Goal: Task Accomplishment & Management: Complete application form

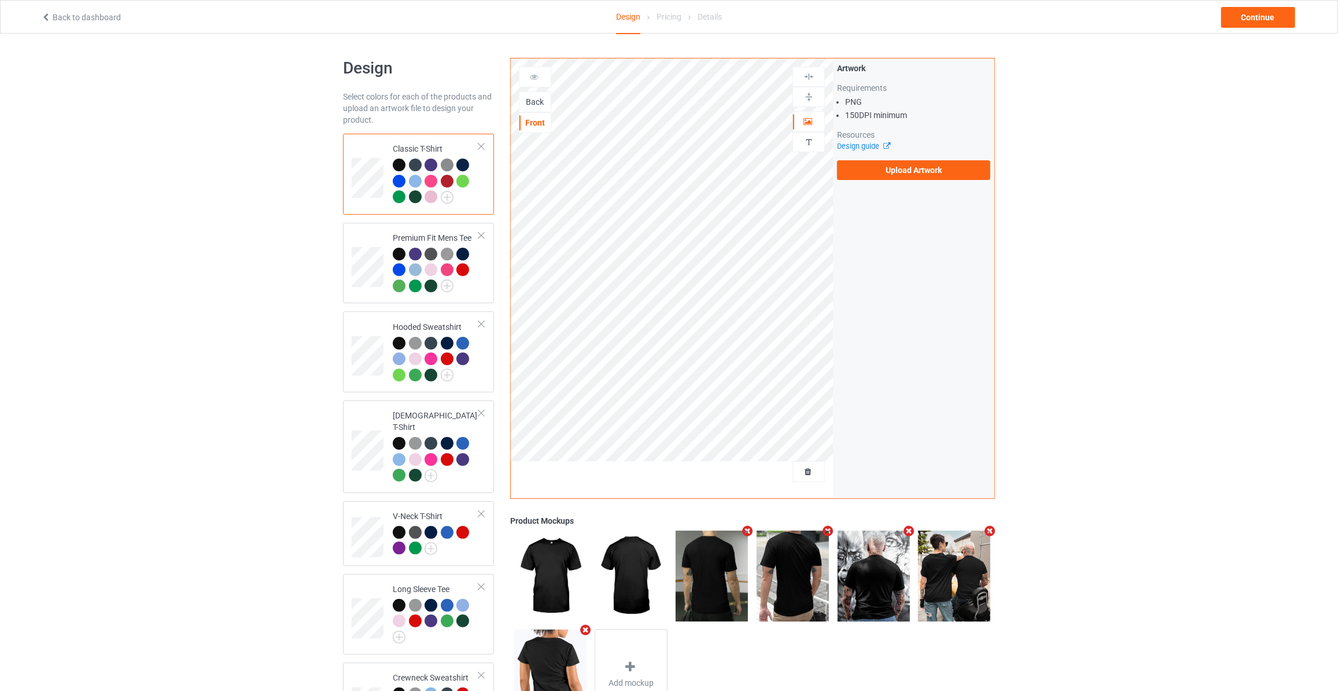
click at [538, 102] on div "Back" at bounding box center [534, 102] width 31 height 12
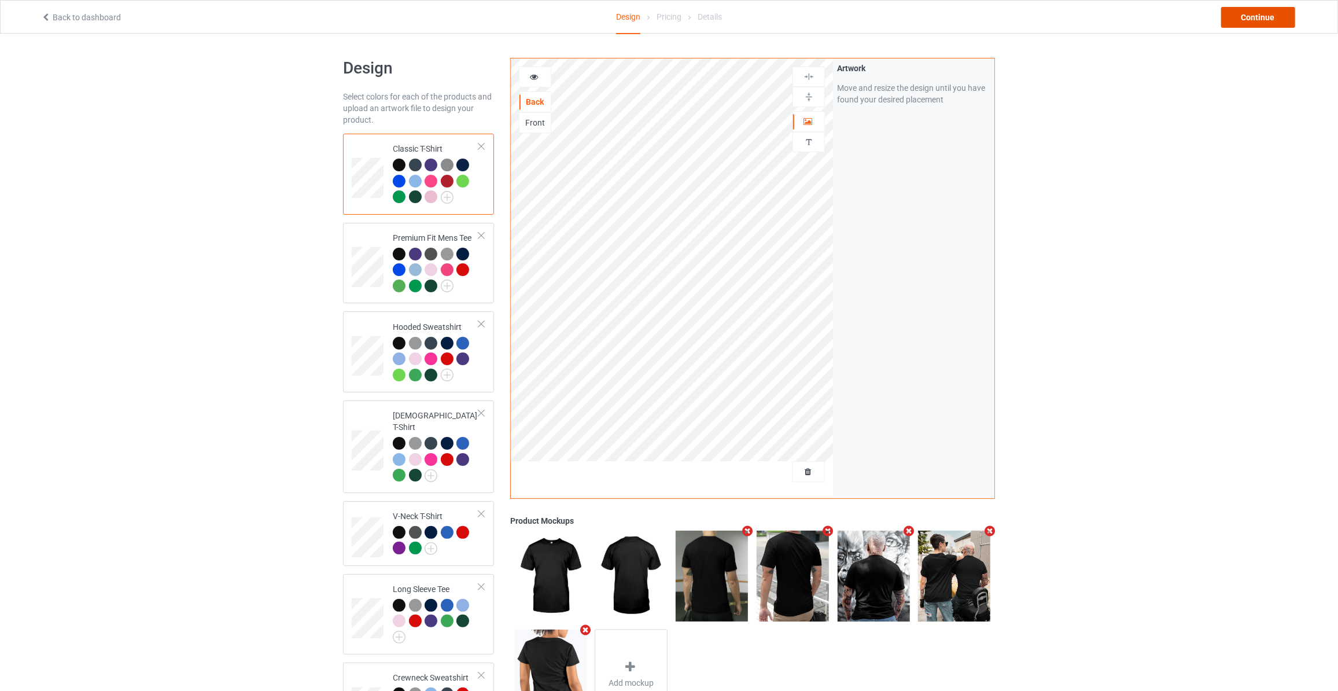
click at [1252, 19] on div "Continue" at bounding box center [1258, 17] width 74 height 21
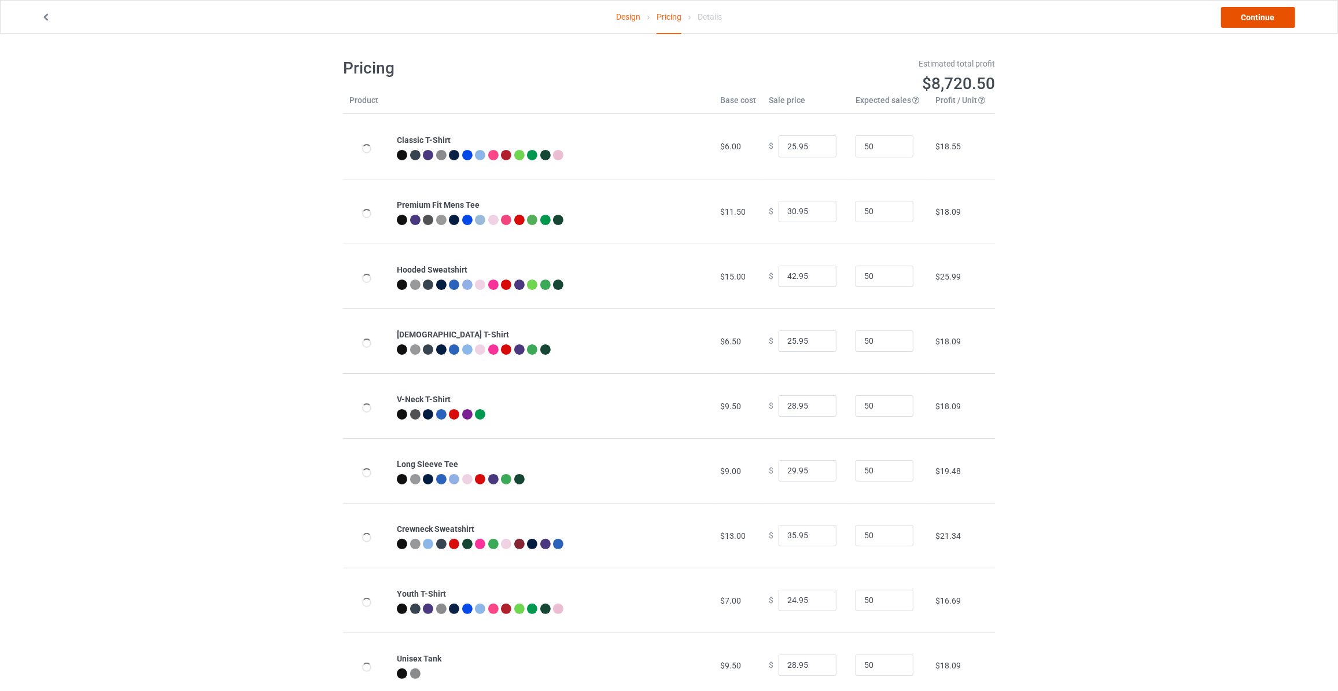
click at [1252, 19] on link "Continue" at bounding box center [1258, 17] width 74 height 21
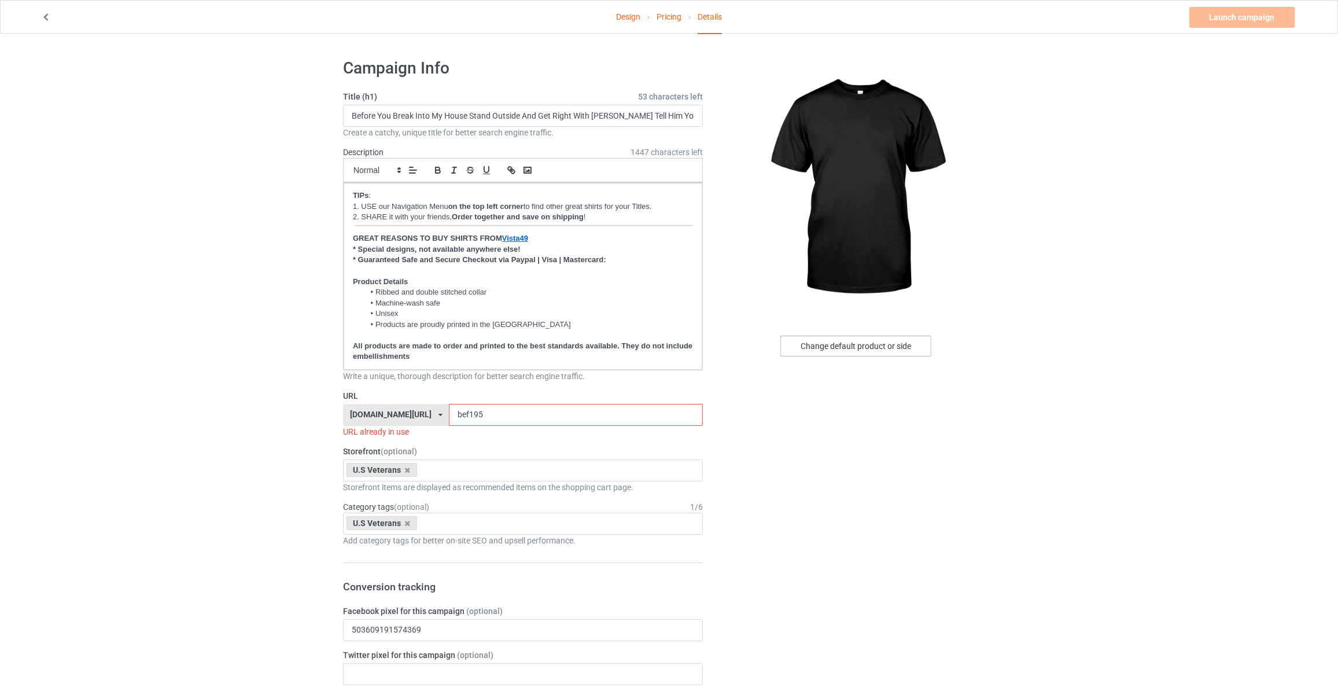
click at [863, 347] on div "Change default product or side" at bounding box center [855, 345] width 151 height 21
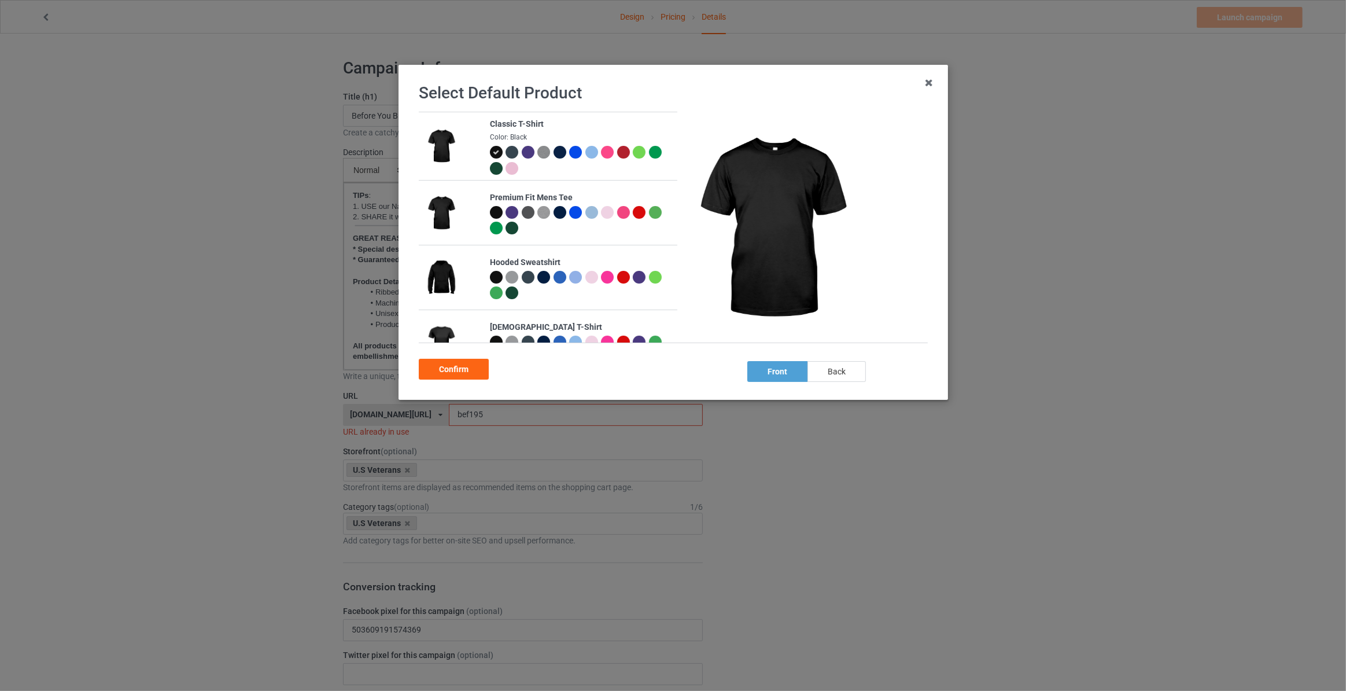
click at [845, 378] on div "back" at bounding box center [837, 371] width 58 height 21
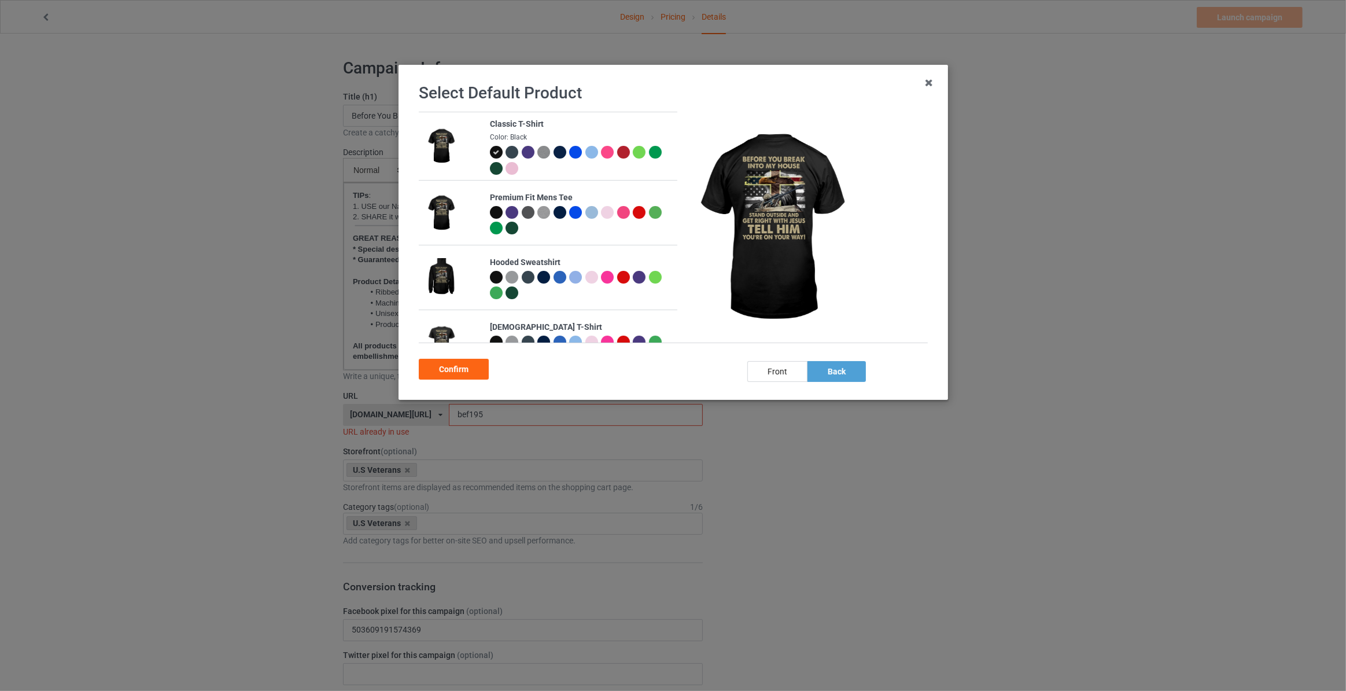
click at [511, 150] on div at bounding box center [512, 152] width 13 height 13
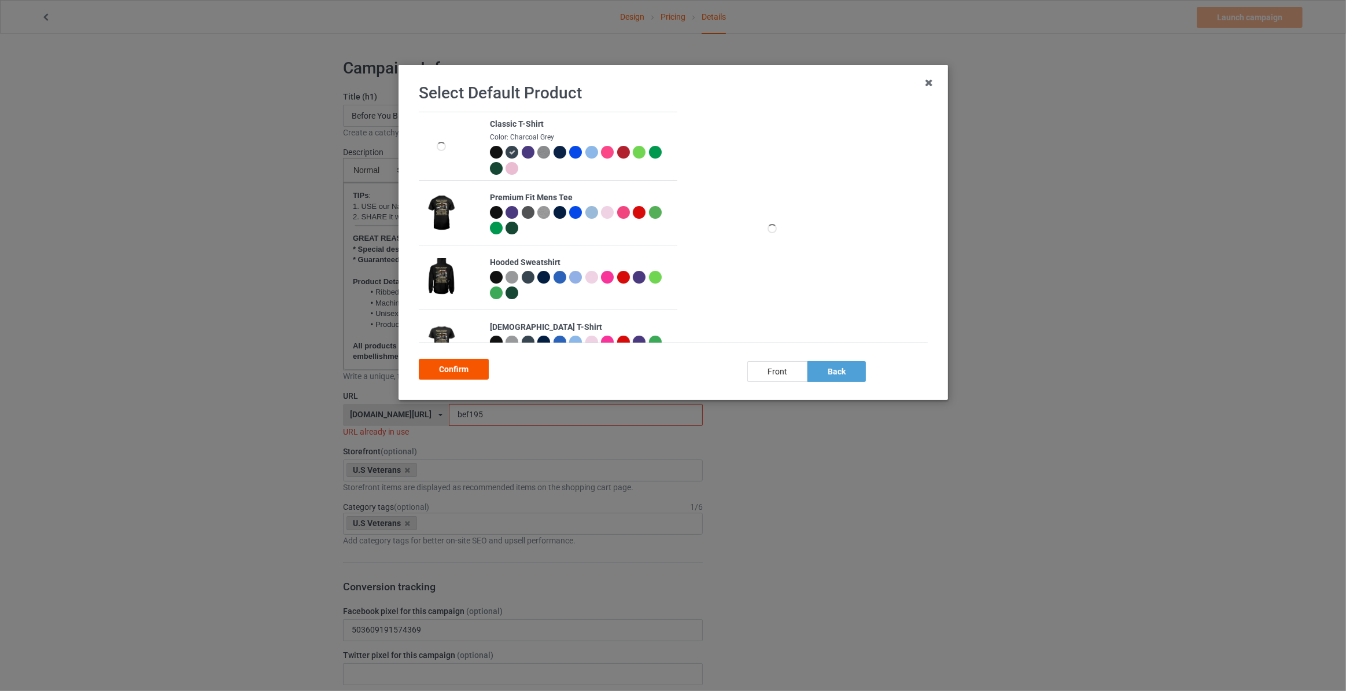
click at [464, 367] on div "Confirm" at bounding box center [454, 369] width 70 height 21
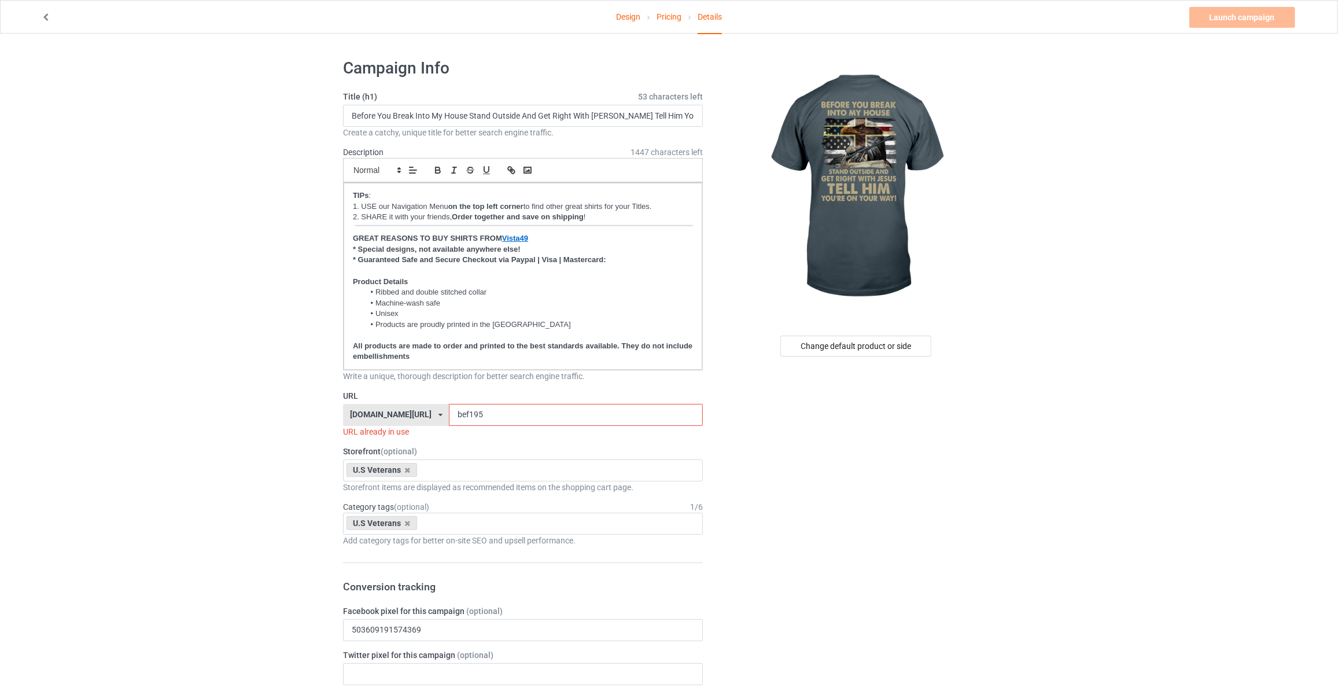
drag, startPoint x: 477, startPoint y: 407, endPoint x: 158, endPoint y: 392, distance: 319.1
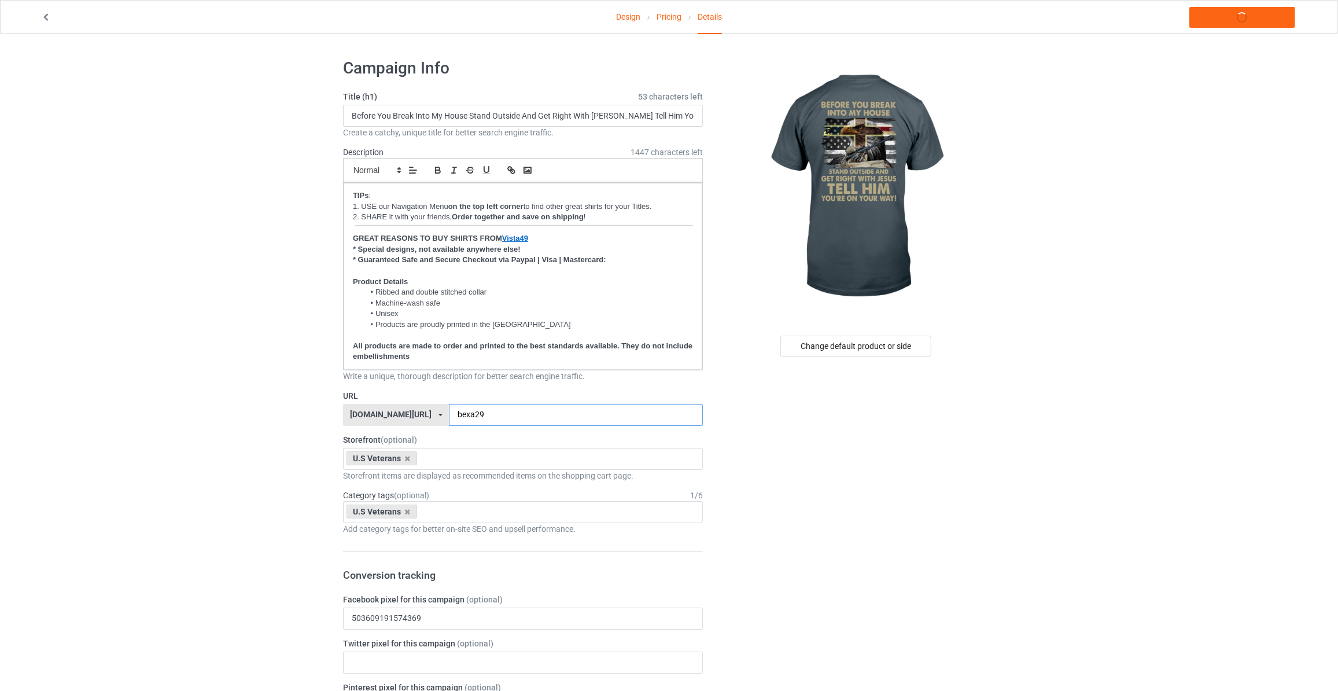
type input "bexa29"
drag, startPoint x: 1172, startPoint y: 128, endPoint x: 1197, endPoint y: 26, distance: 104.9
click at [1218, 20] on link "Launch campaign" at bounding box center [1242, 17] width 106 height 21
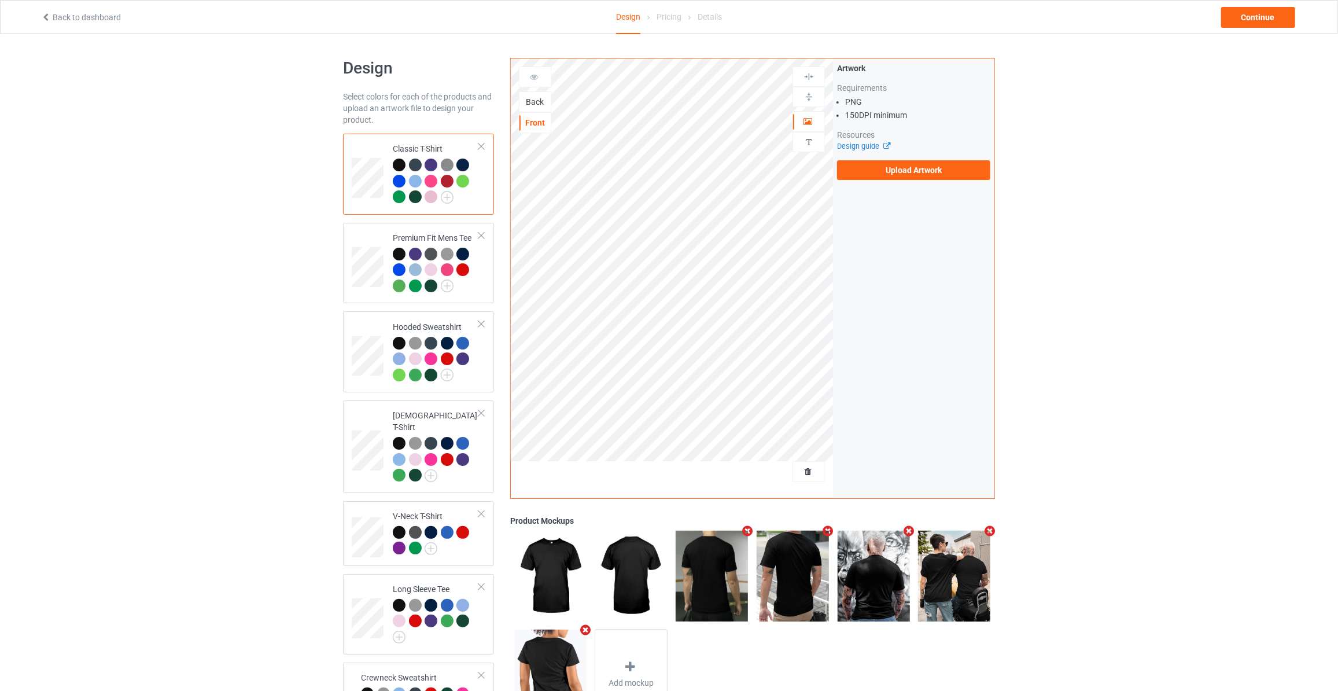
click at [537, 99] on div "Back" at bounding box center [534, 102] width 31 height 12
click at [888, 172] on label "Upload Artwork" at bounding box center [913, 170] width 153 height 20
click at [0, 0] on input "Upload Artwork" at bounding box center [0, 0] width 0 height 0
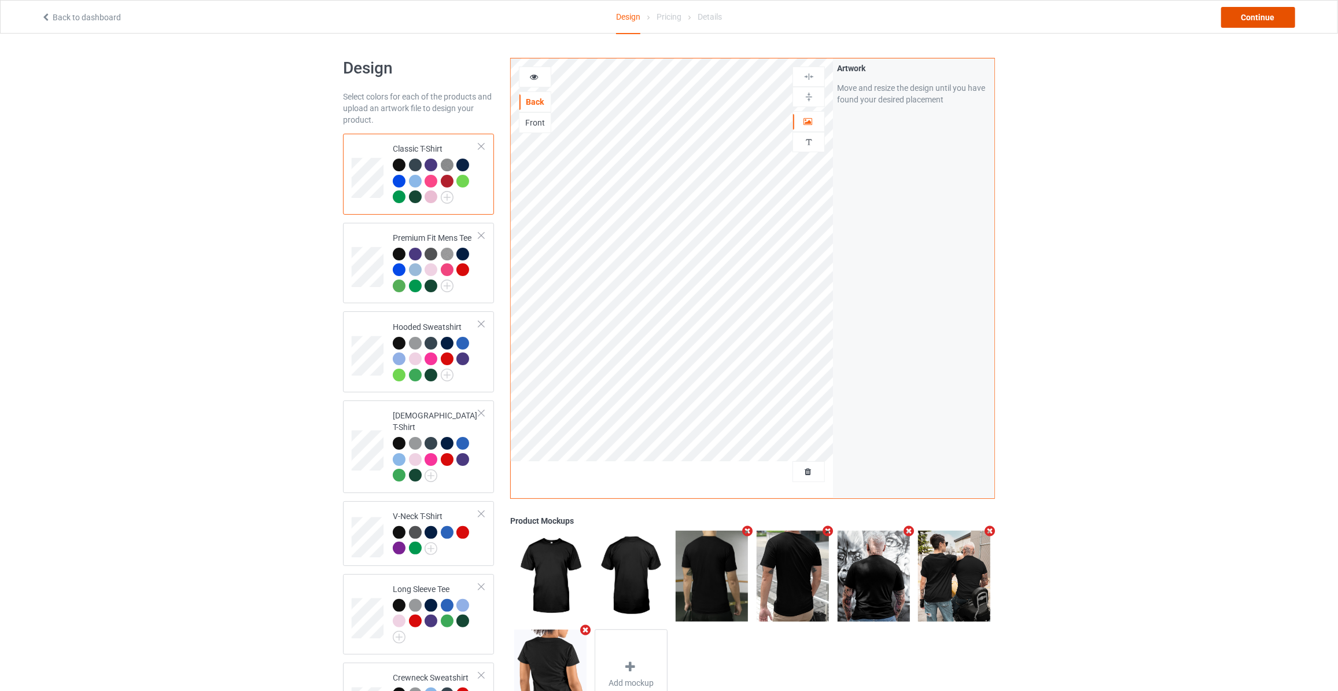
click at [1268, 19] on div "Continue" at bounding box center [1258, 17] width 74 height 21
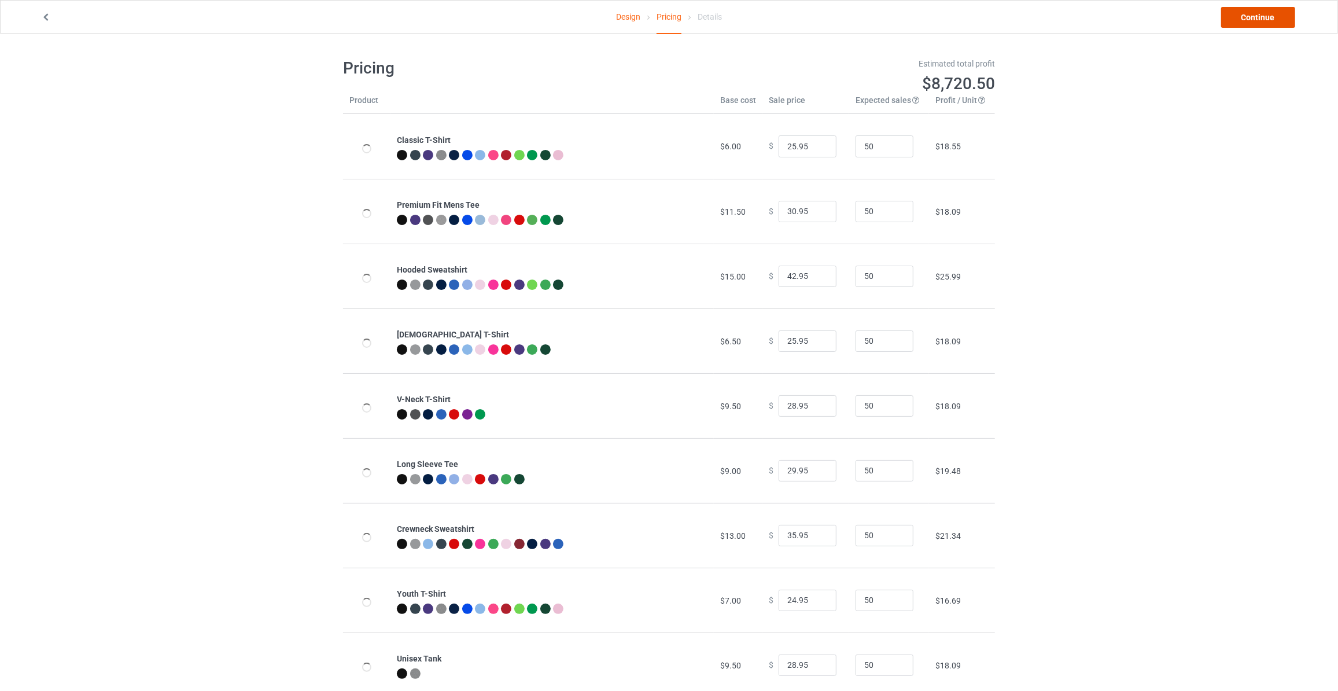
click at [1268, 19] on link "Continue" at bounding box center [1258, 17] width 74 height 21
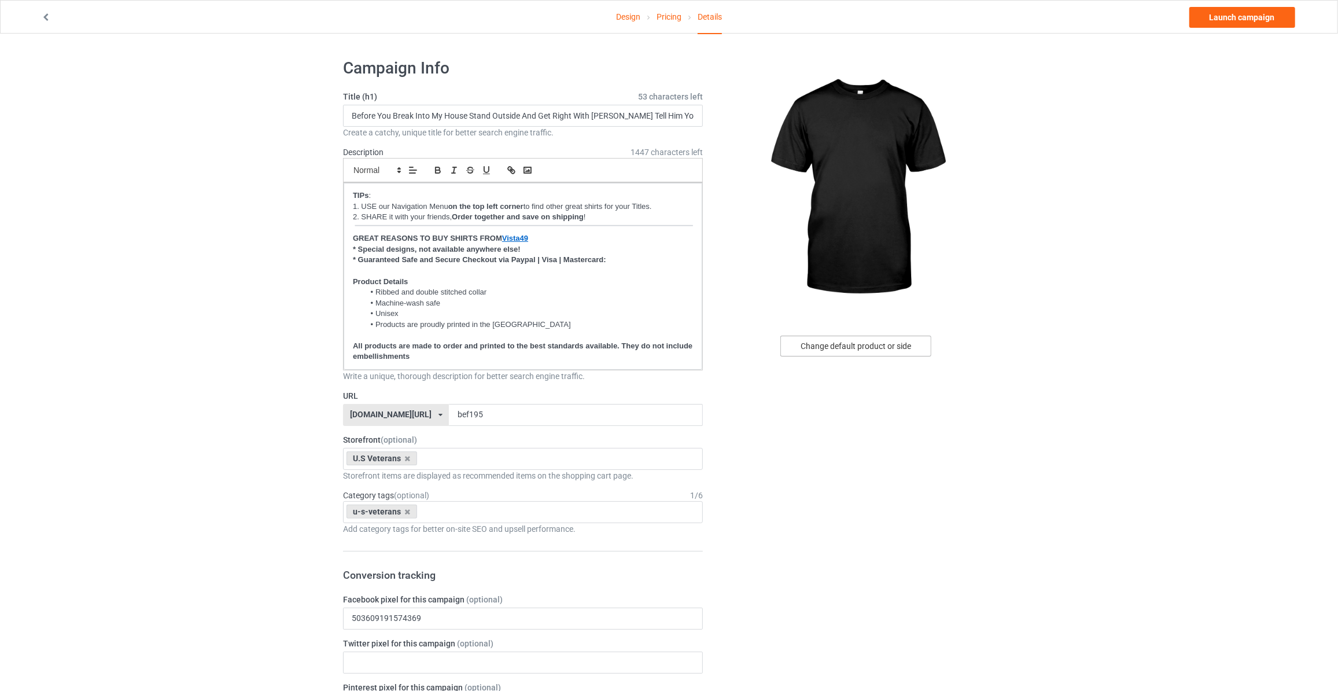
click at [817, 344] on div "Change default product or side" at bounding box center [855, 345] width 151 height 21
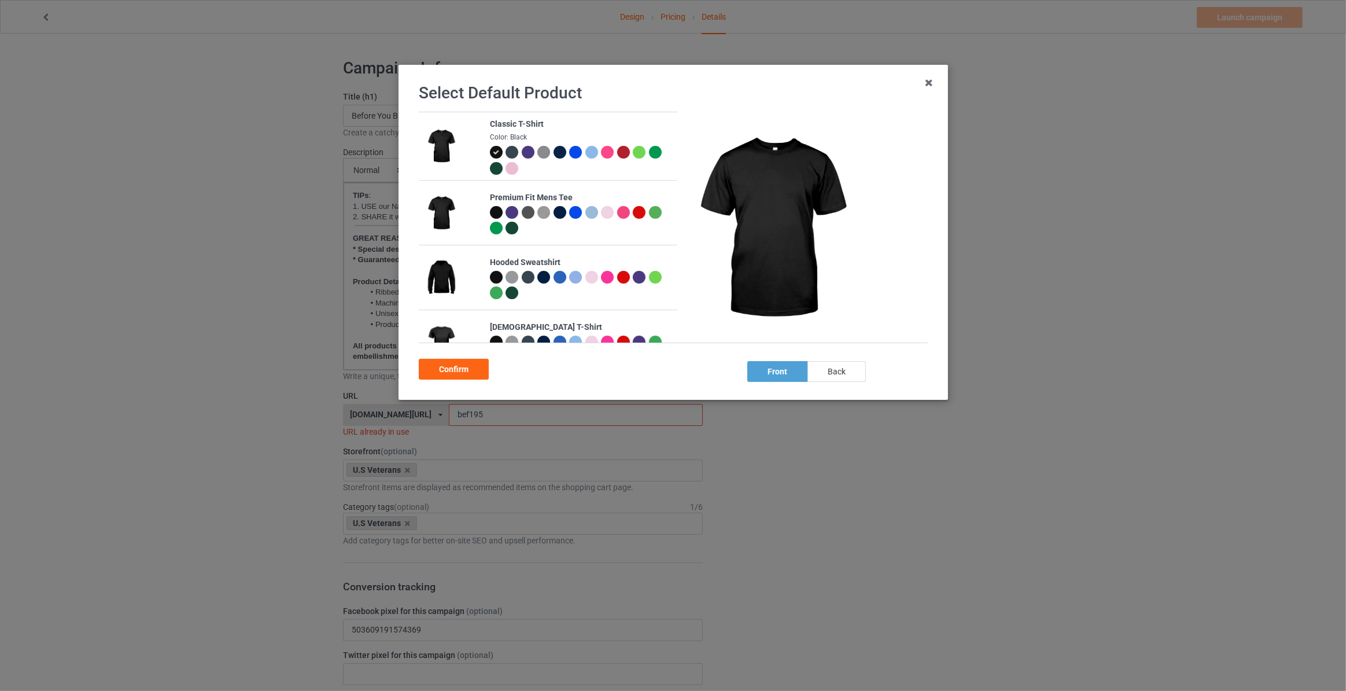
click at [832, 374] on div "back" at bounding box center [837, 371] width 58 height 21
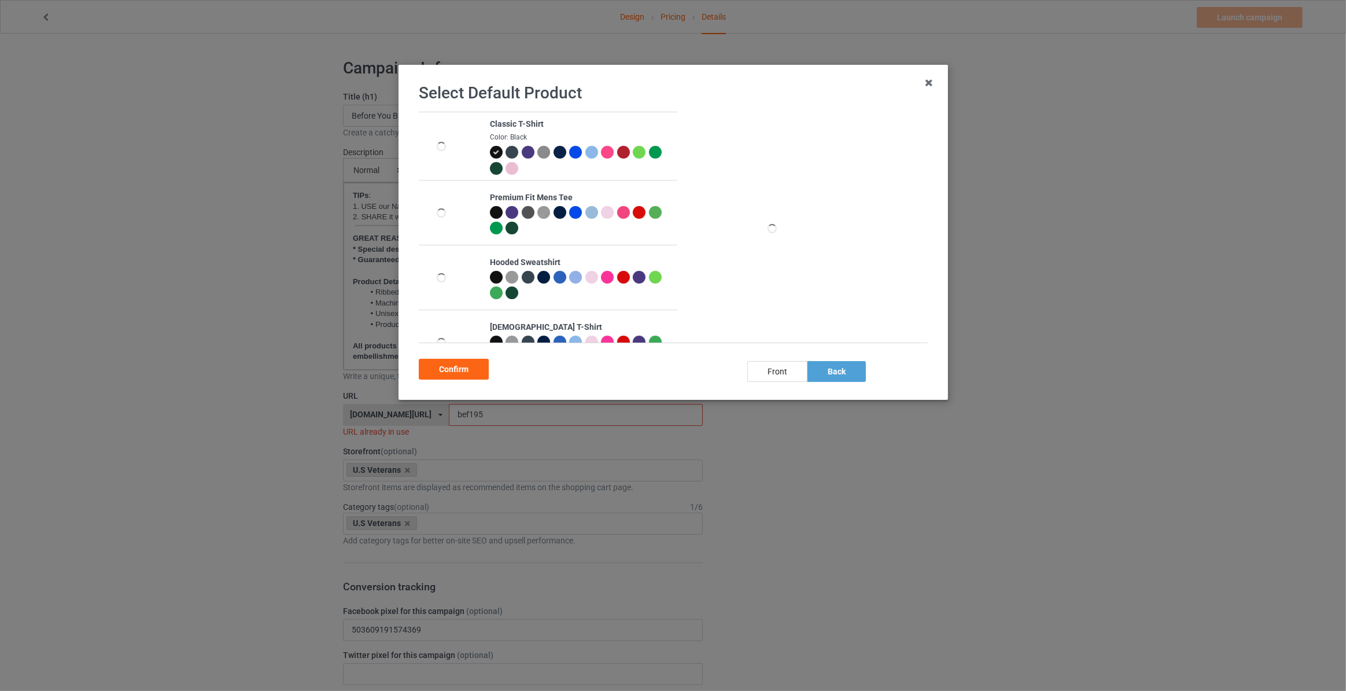
click at [621, 156] on div at bounding box center [623, 152] width 13 height 13
click at [453, 368] on div "Confirm" at bounding box center [454, 369] width 70 height 21
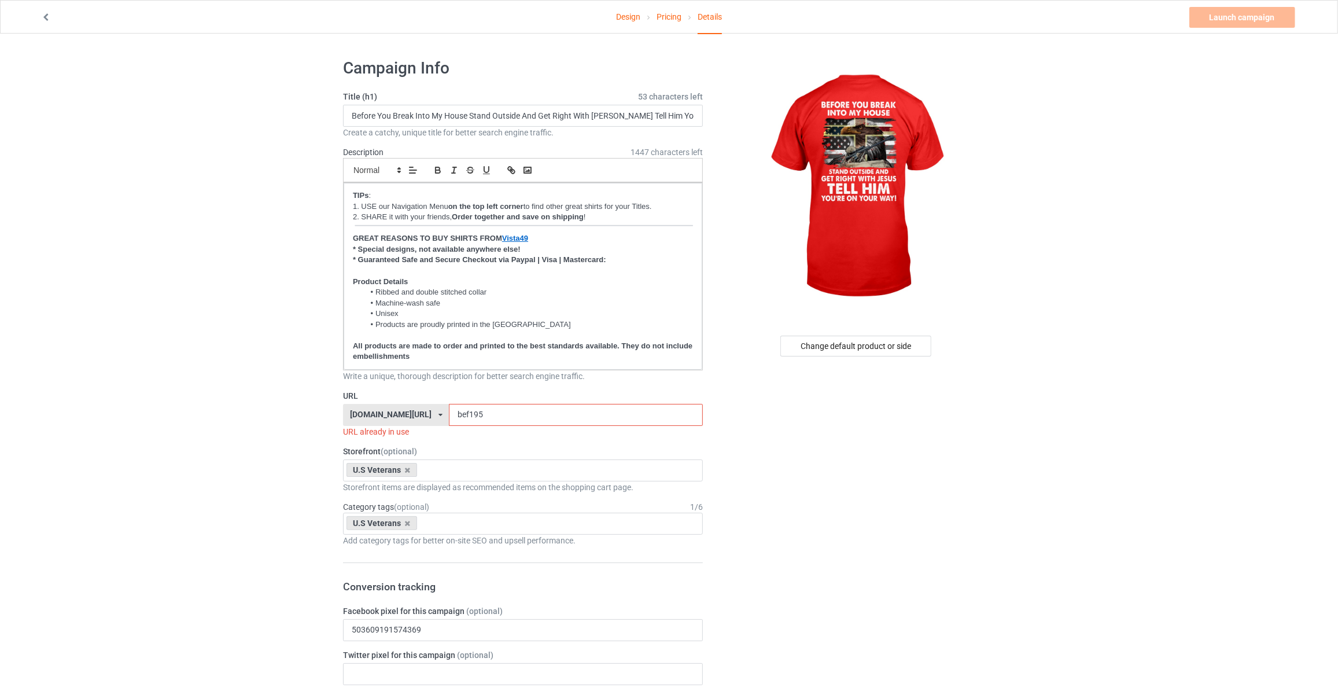
drag, startPoint x: 470, startPoint y: 413, endPoint x: 99, endPoint y: 411, distance: 371.4
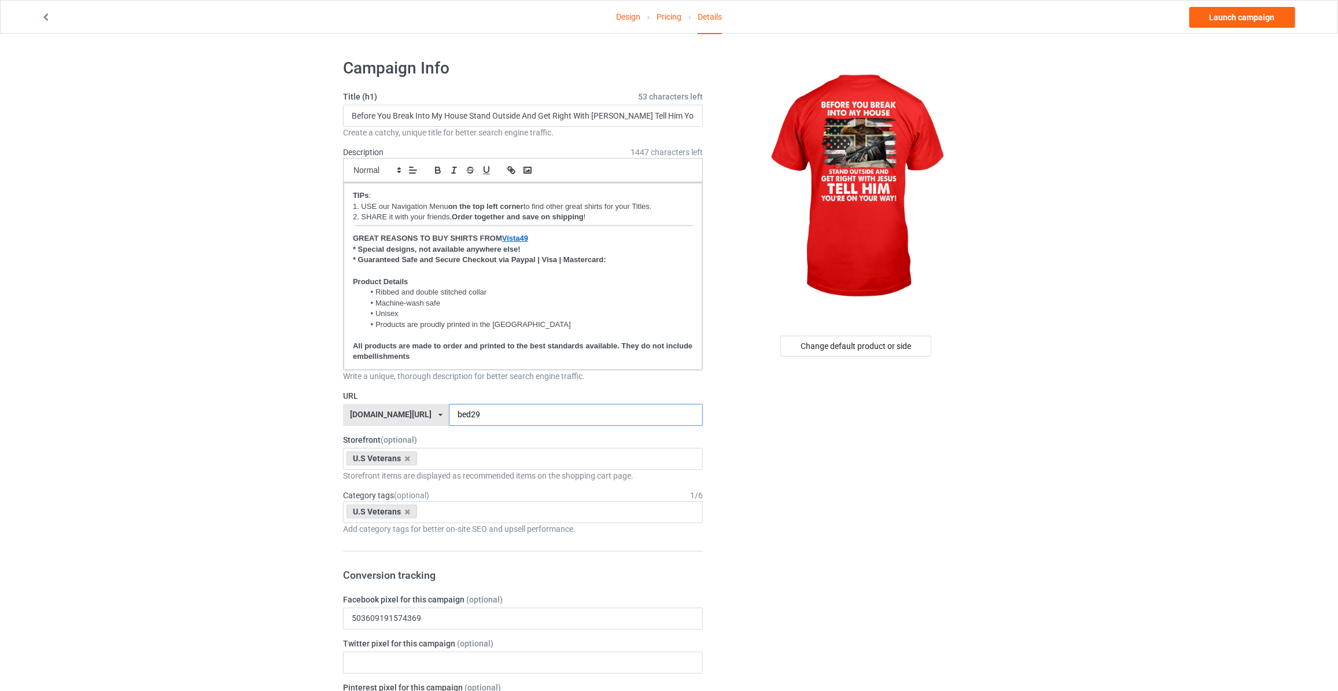
type input "bed29"
click at [1229, 18] on link "Launch campaign" at bounding box center [1242, 17] width 106 height 21
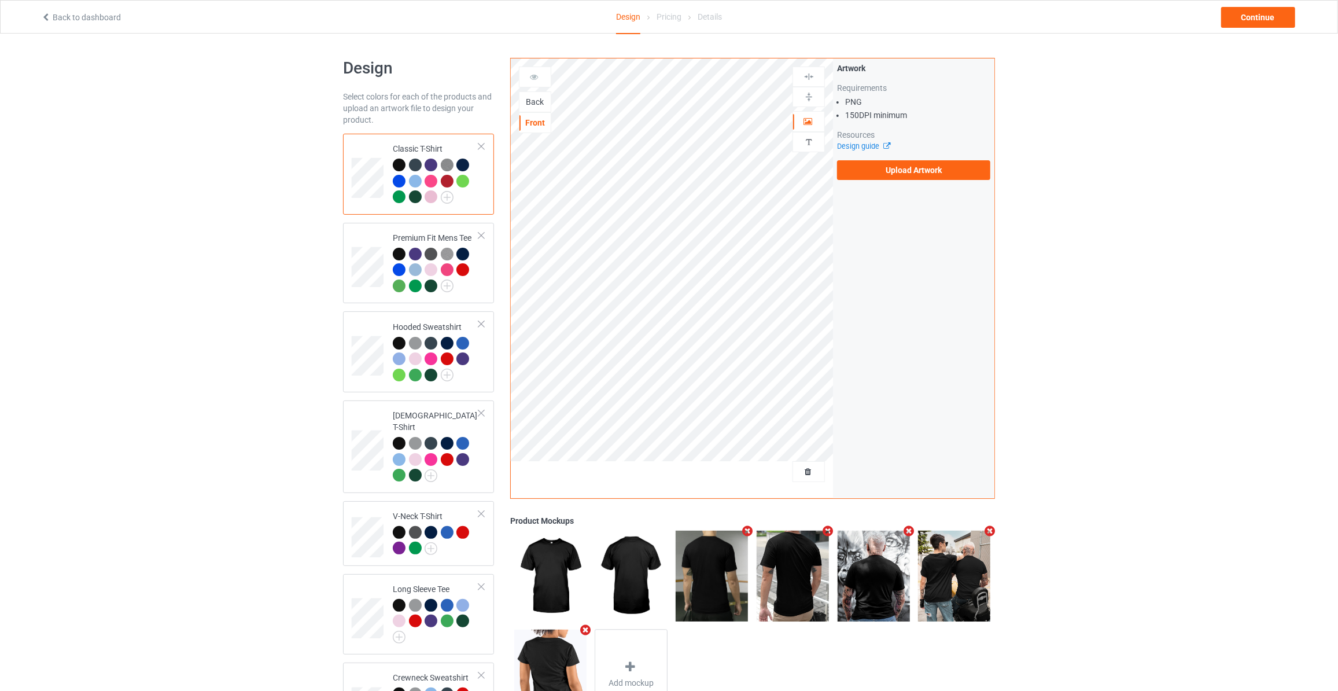
click at [534, 102] on div "Back" at bounding box center [534, 102] width 31 height 12
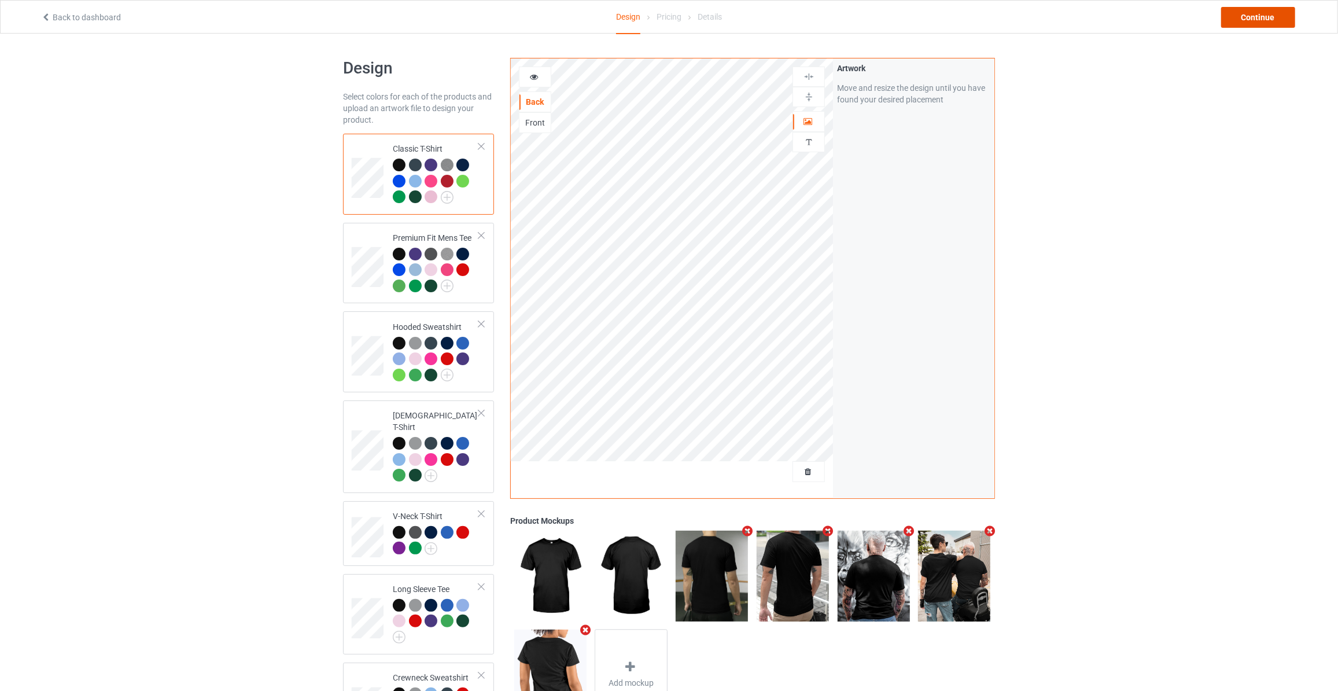
click at [1241, 19] on div "Continue" at bounding box center [1258, 17] width 74 height 21
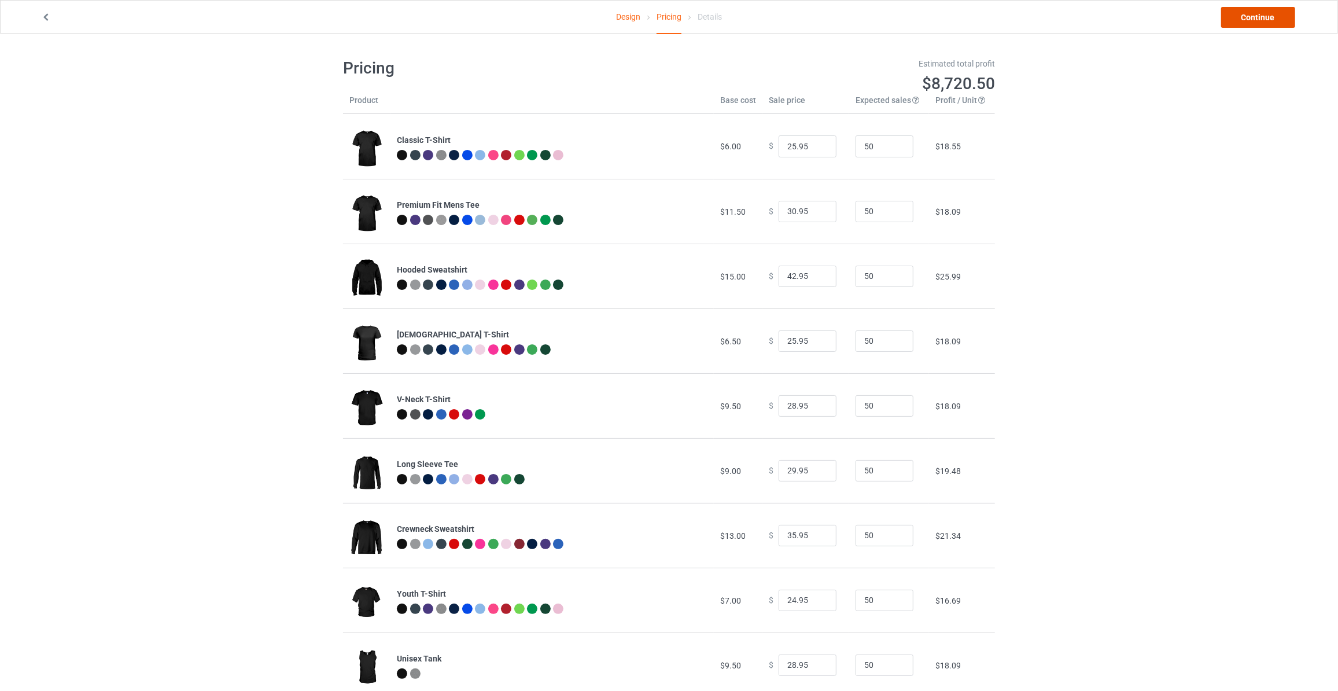
click at [1241, 19] on link "Continue" at bounding box center [1258, 17] width 74 height 21
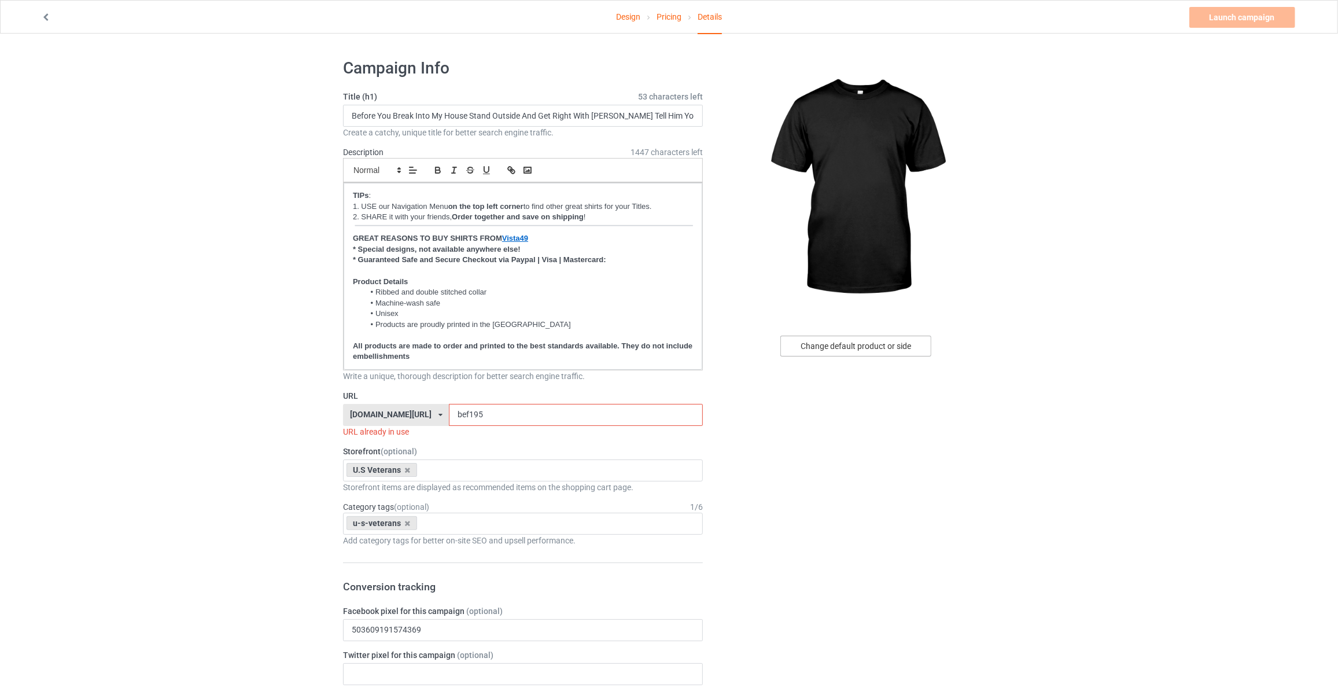
click at [856, 337] on div "Change default product or side" at bounding box center [855, 345] width 151 height 21
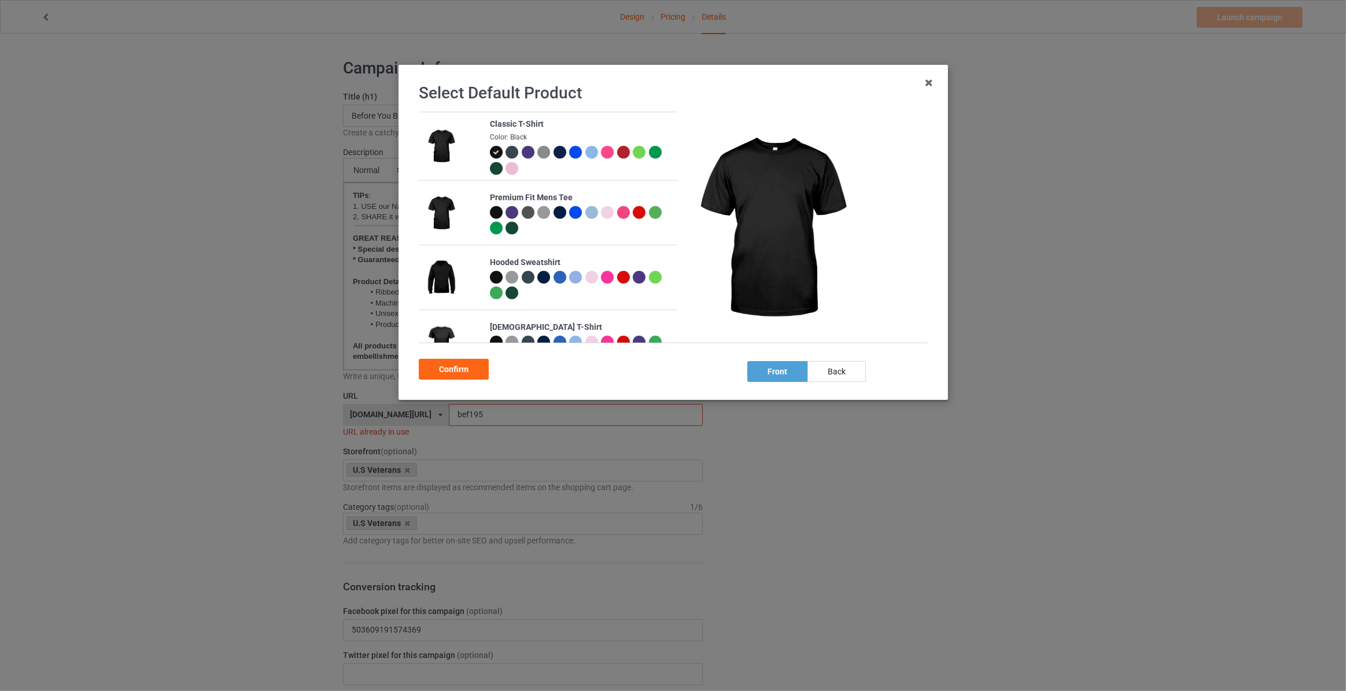
click at [558, 153] on div at bounding box center [559, 152] width 13 height 13
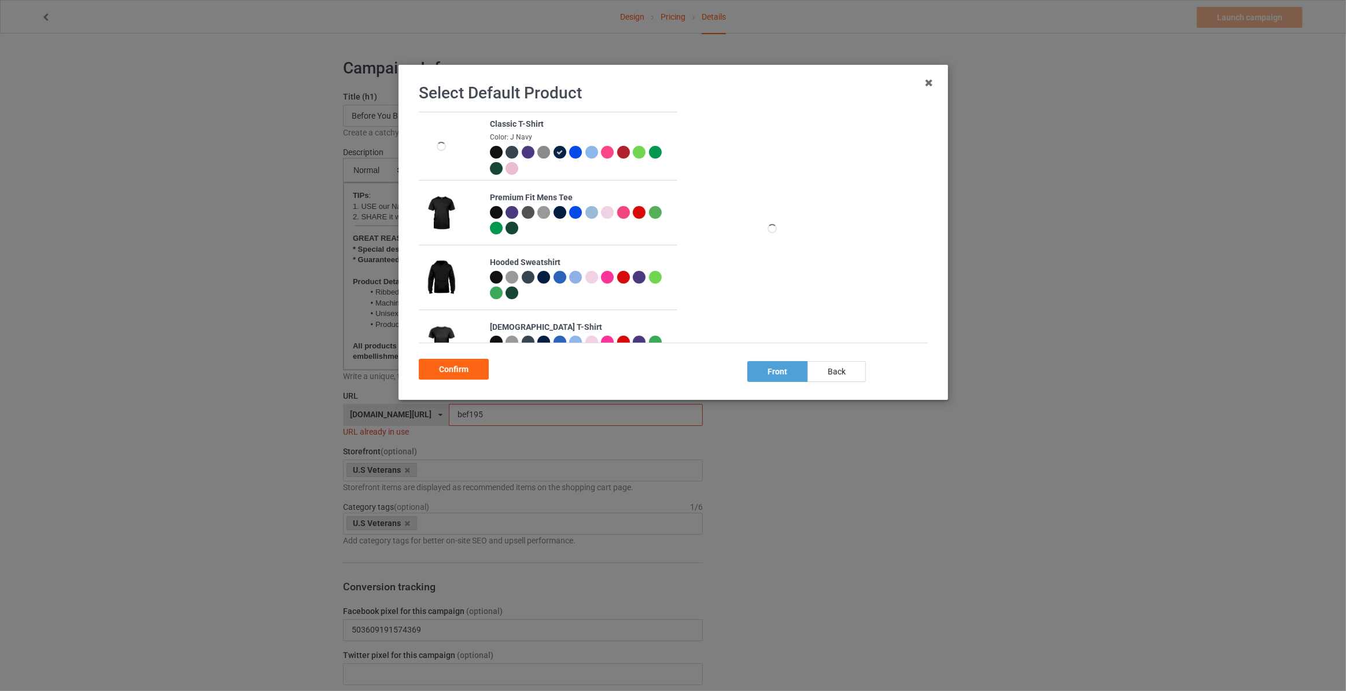
drag, startPoint x: 845, startPoint y: 367, endPoint x: 696, endPoint y: 357, distance: 148.9
click at [846, 367] on div "back" at bounding box center [837, 371] width 58 height 21
click at [456, 370] on div "Confirm" at bounding box center [454, 369] width 70 height 21
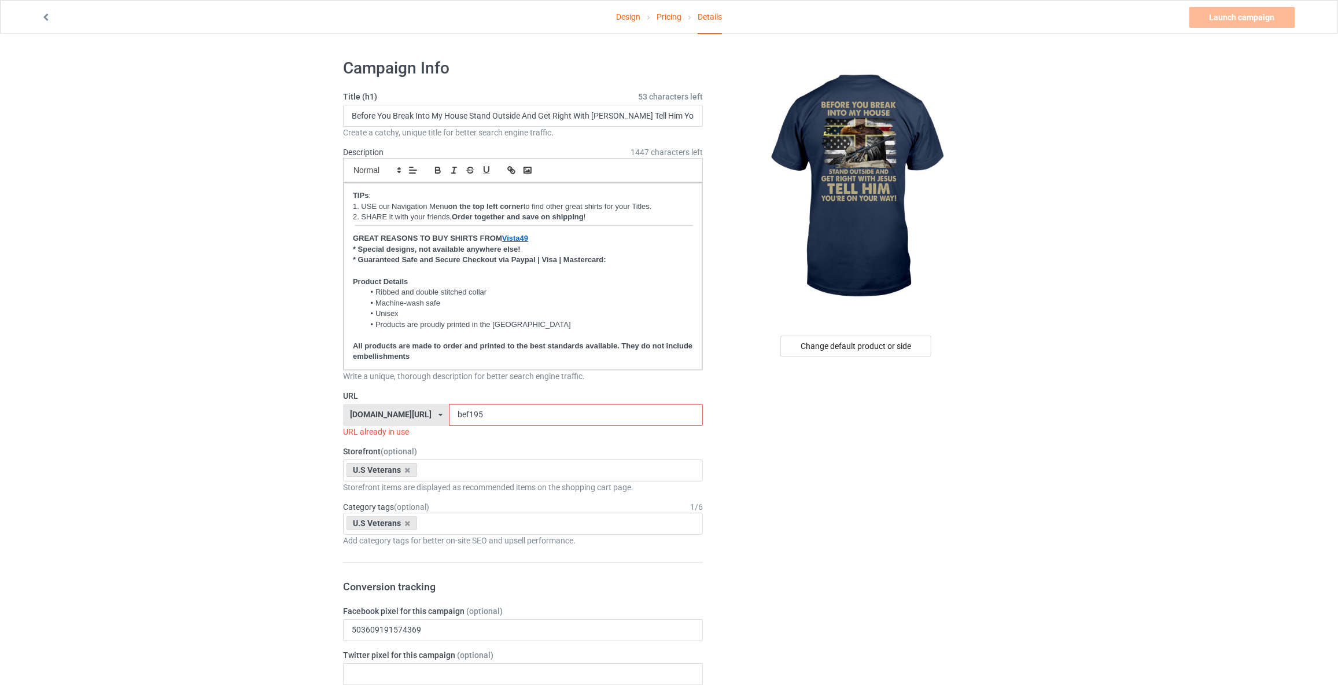
drag, startPoint x: 473, startPoint y: 413, endPoint x: 228, endPoint y: 393, distance: 245.5
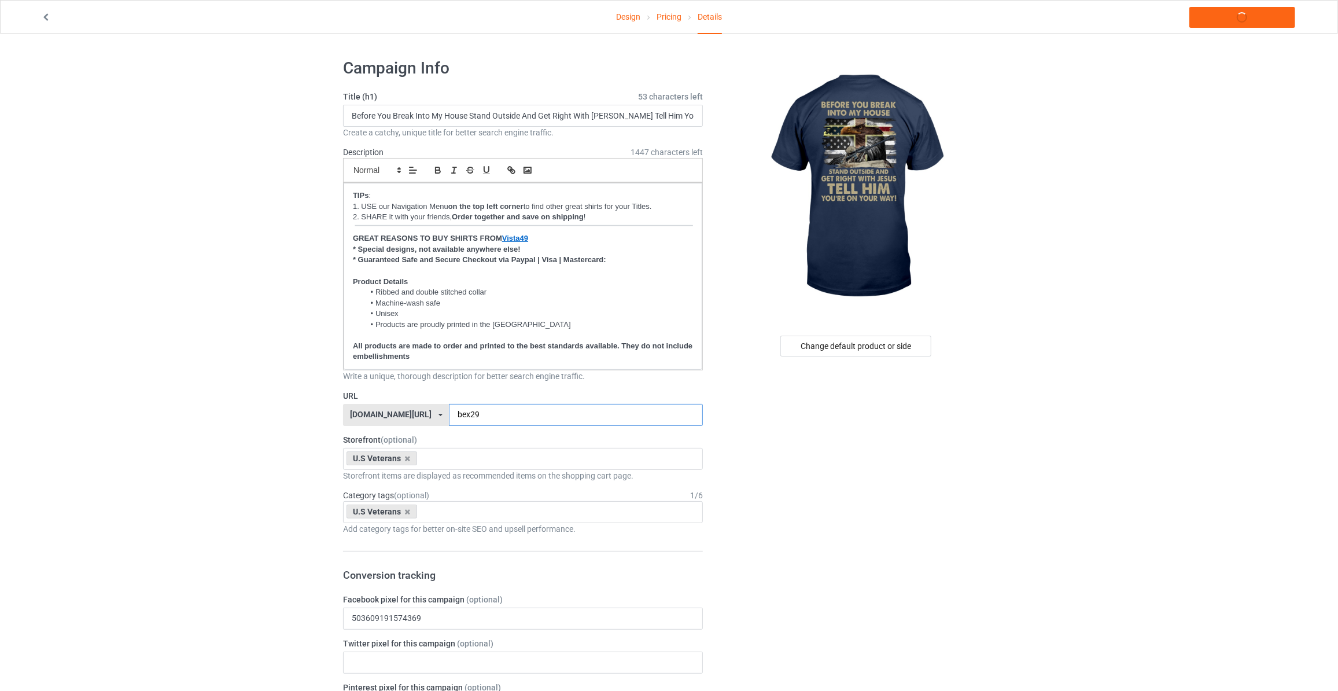
type input "bex29"
click at [1214, 20] on link "Launch campaign" at bounding box center [1242, 17] width 106 height 21
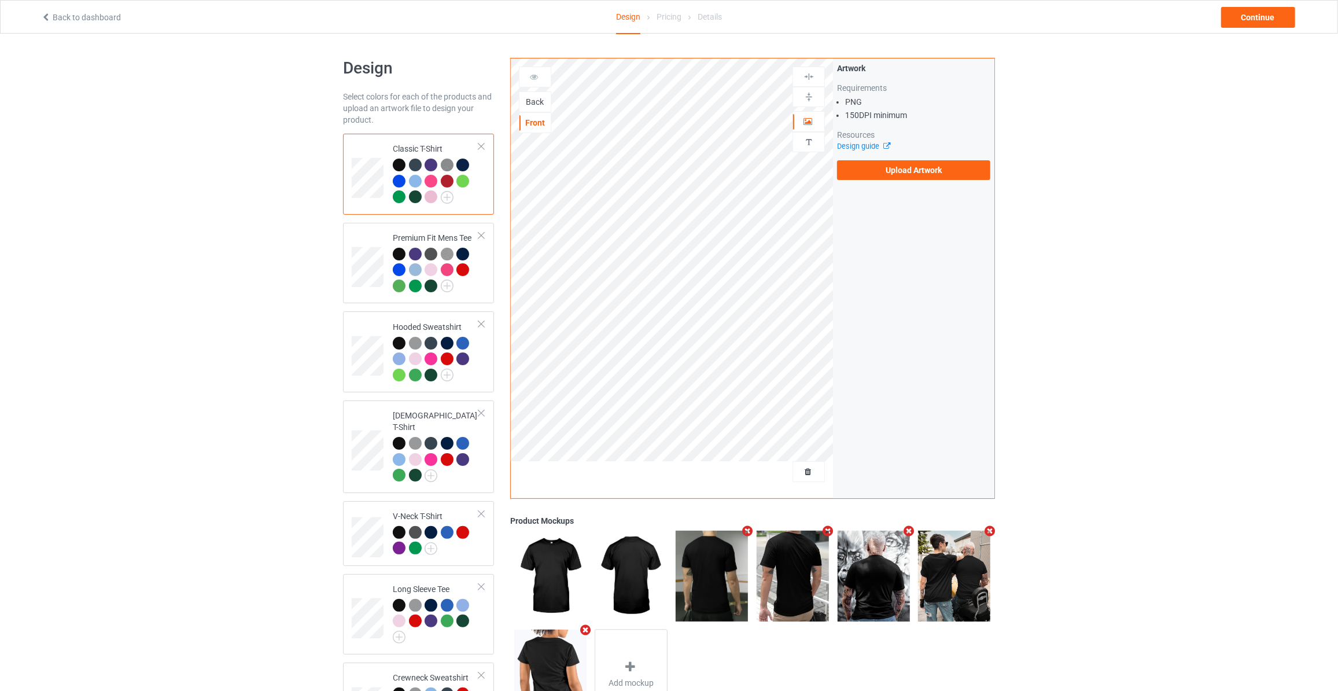
click at [543, 105] on div "Back" at bounding box center [534, 102] width 31 height 12
click at [888, 161] on label "Upload Artwork" at bounding box center [913, 170] width 153 height 20
click at [0, 0] on input "Upload Artwork" at bounding box center [0, 0] width 0 height 0
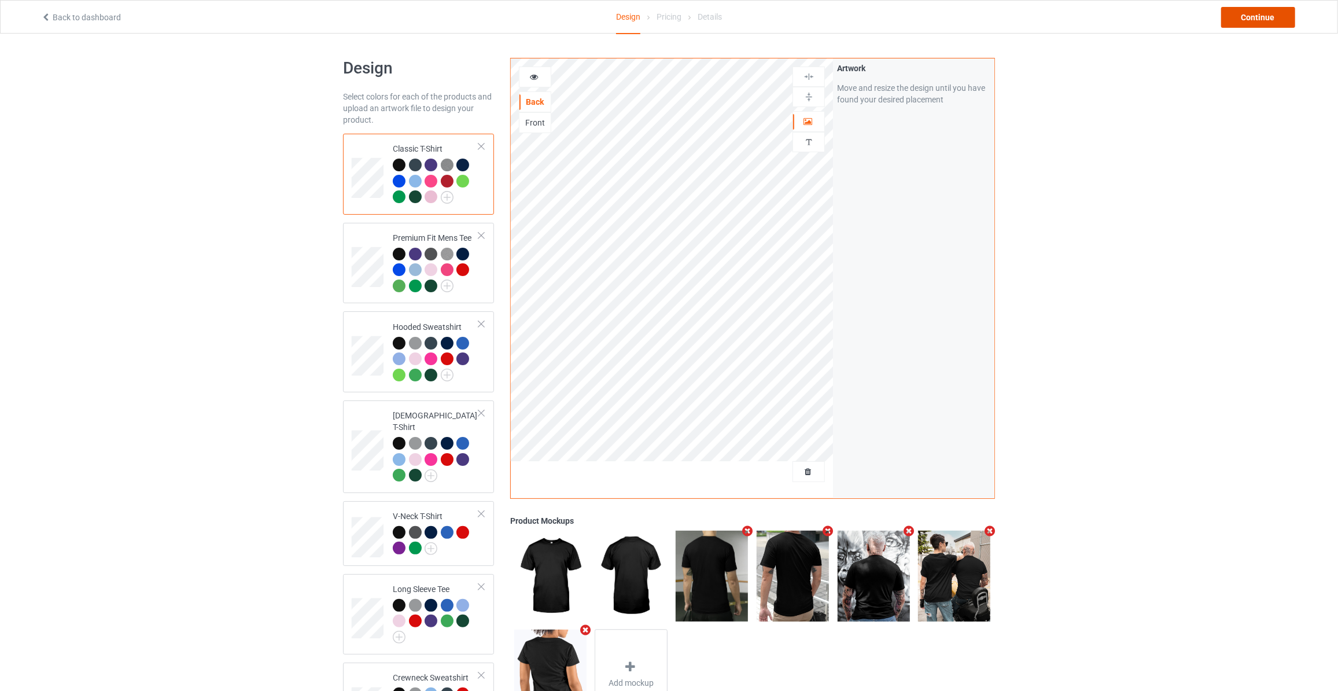
click at [1256, 17] on div "Continue" at bounding box center [1258, 17] width 74 height 21
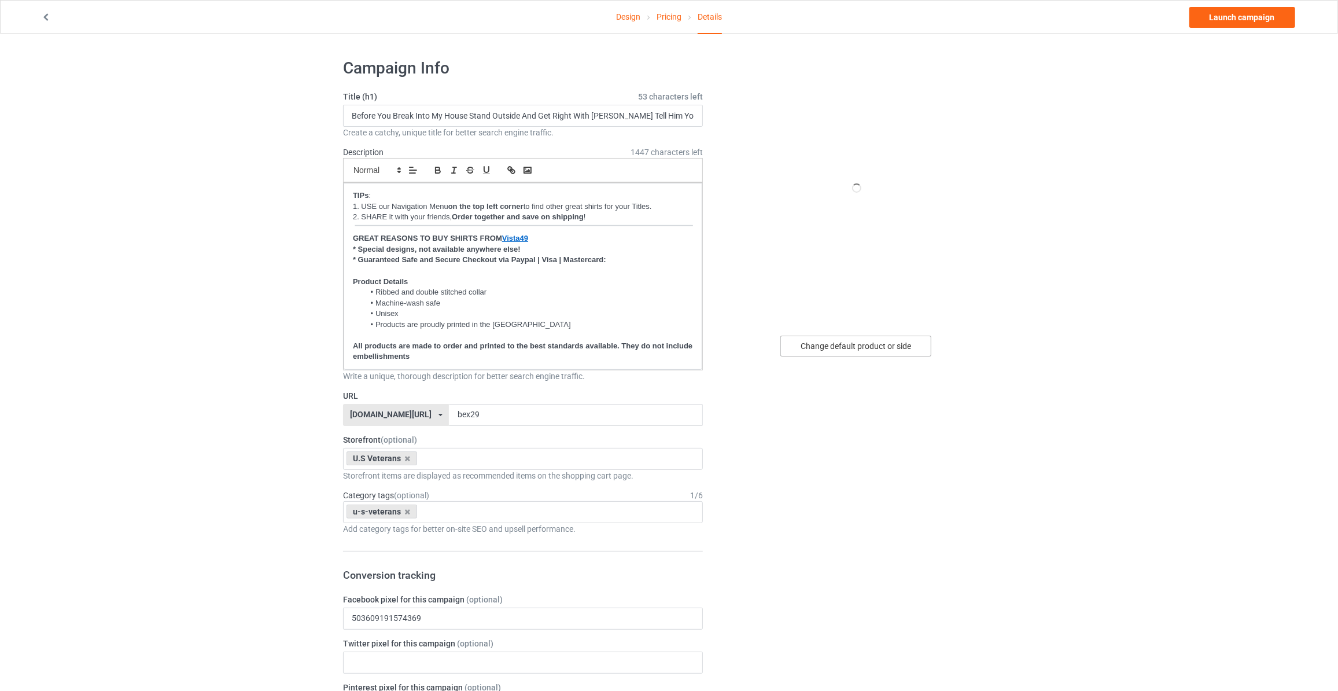
click at [851, 340] on div "Change default product or side" at bounding box center [855, 345] width 151 height 21
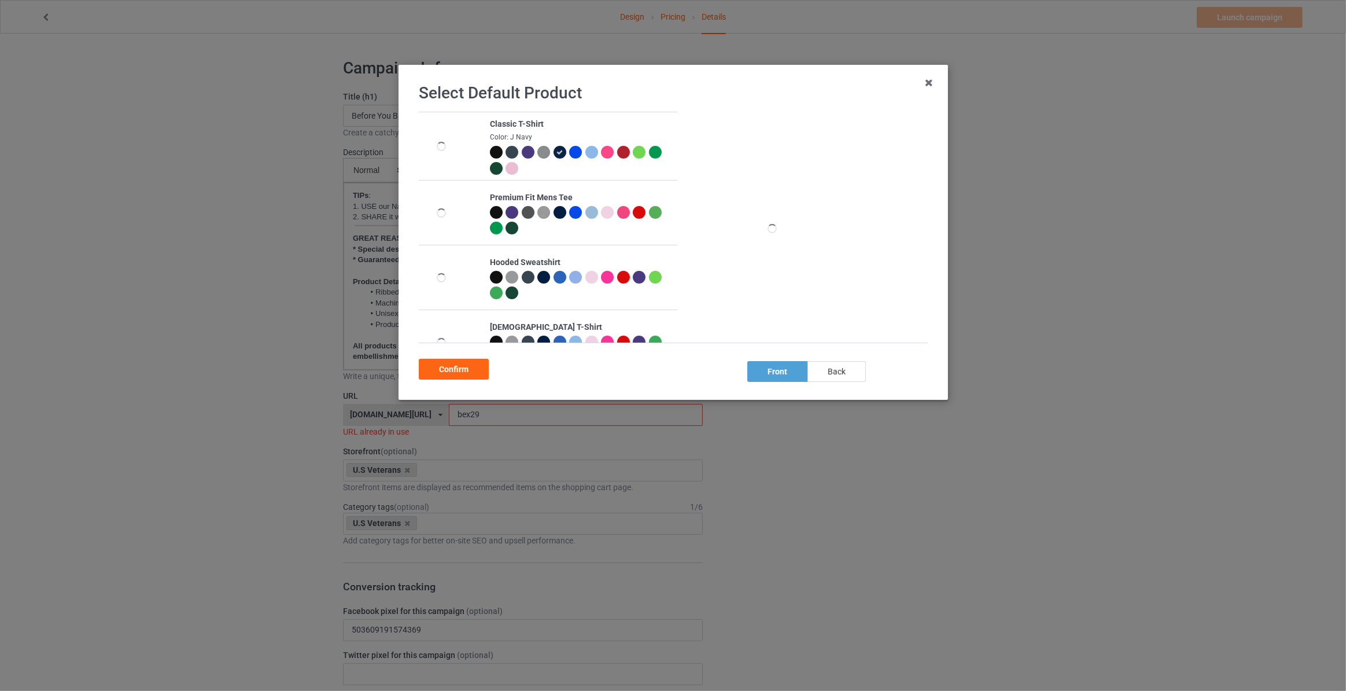
click at [838, 375] on div "back" at bounding box center [837, 371] width 58 height 21
click at [444, 370] on div "Confirm" at bounding box center [454, 369] width 70 height 21
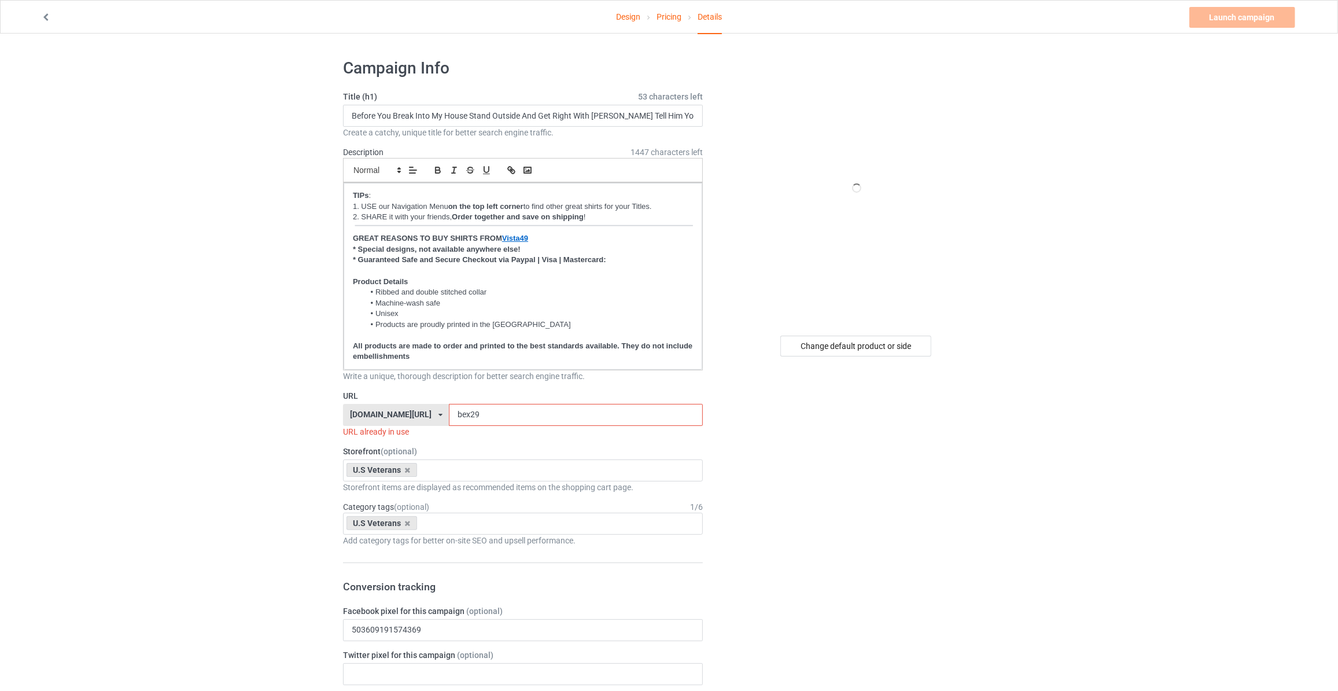
click at [437, 119] on input "Before You Break Into My House Stand Outside And Get Right With Jesus Tell Him …" at bounding box center [523, 116] width 360 height 22
type input "I Was Once Willing To Give My Life For What This Country Stood For Now I'd Give…"
drag, startPoint x: 260, startPoint y: 237, endPoint x: 360, endPoint y: 188, distance: 111.5
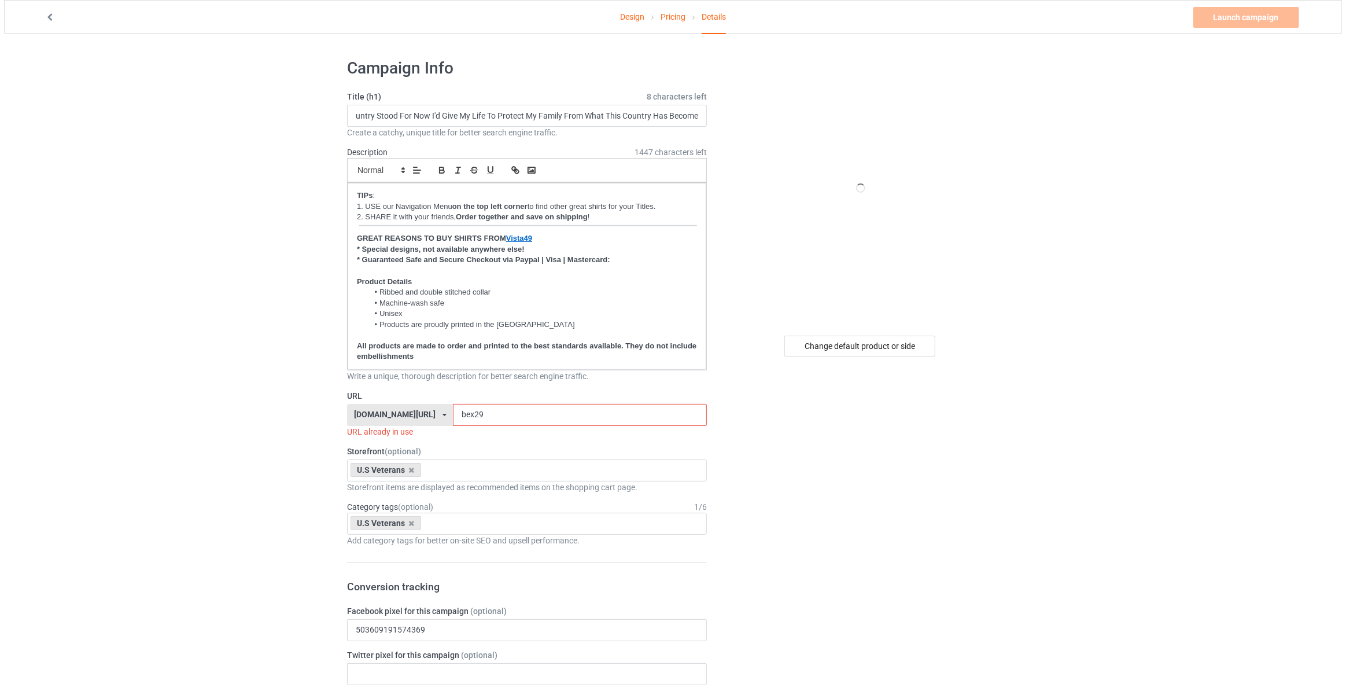
scroll to position [0, 0]
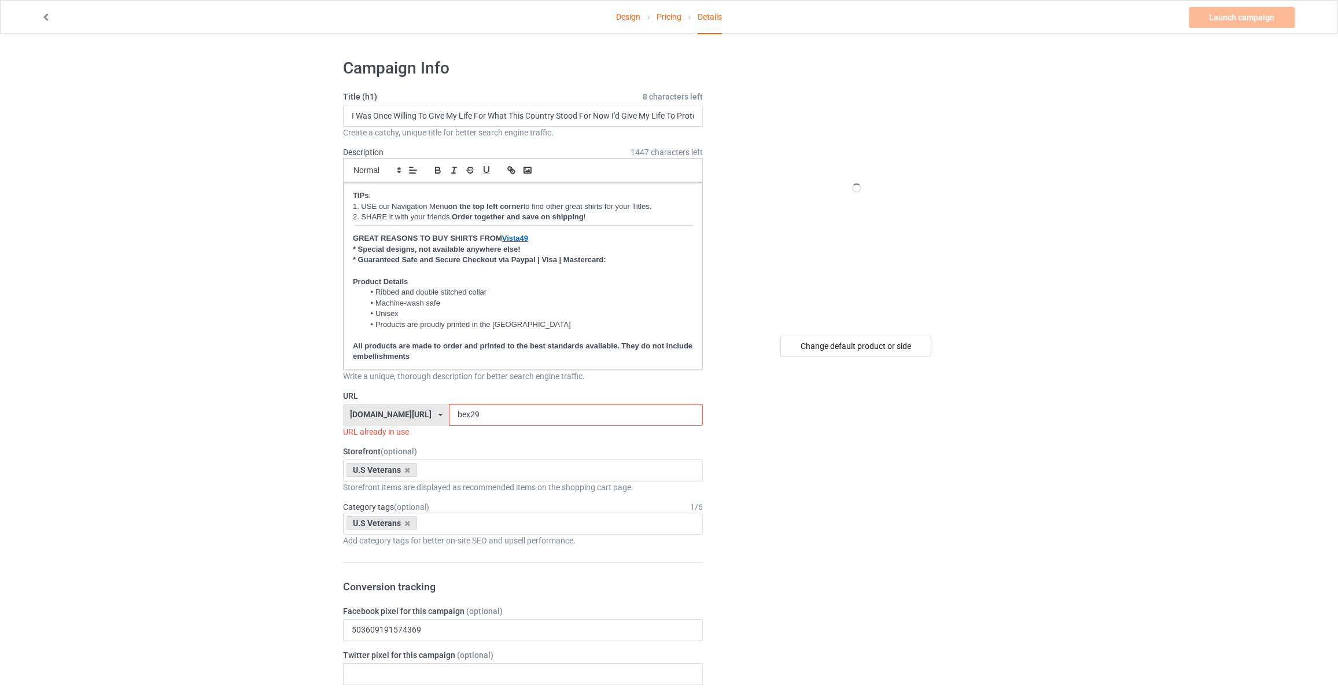
drag, startPoint x: 460, startPoint y: 416, endPoint x: 186, endPoint y: 394, distance: 275.6
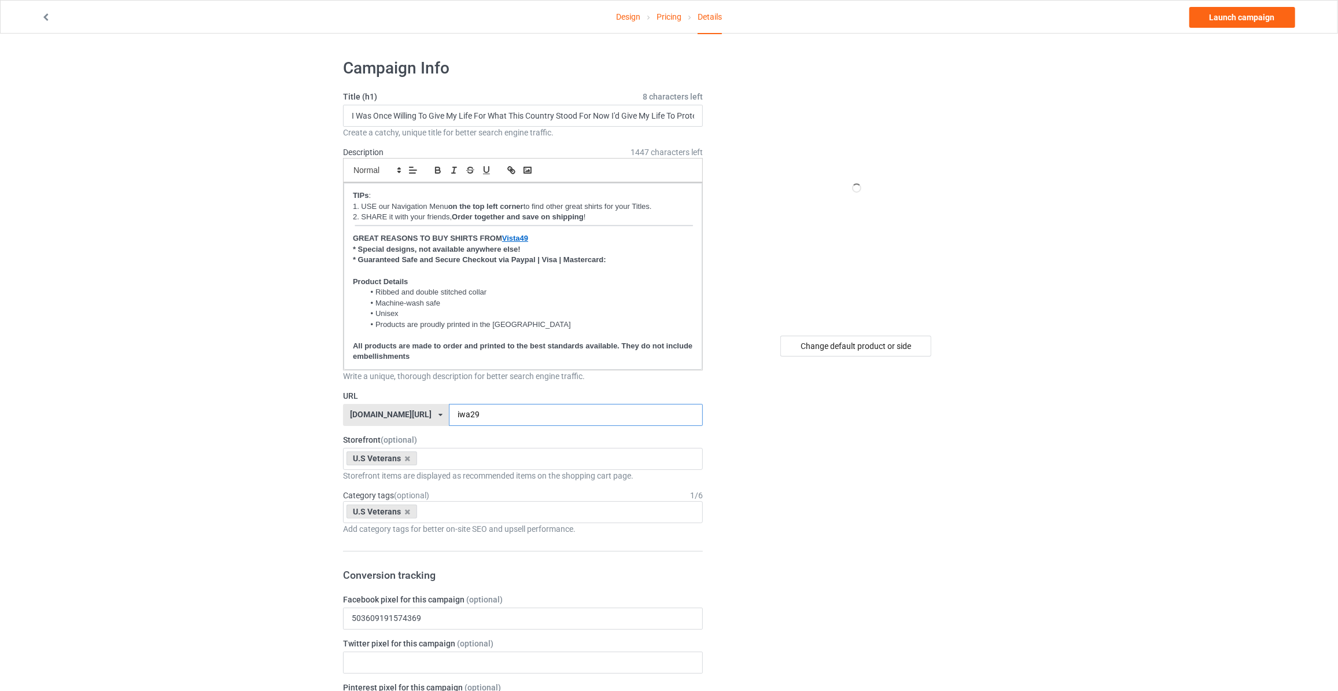
type input "iwa29"
click at [441, 116] on input "I Was Once Willing To Give My Life For What This Country Stood For Now I'd Give…" at bounding box center [523, 116] width 360 height 22
click at [1229, 8] on link "Launch campaign" at bounding box center [1242, 17] width 106 height 21
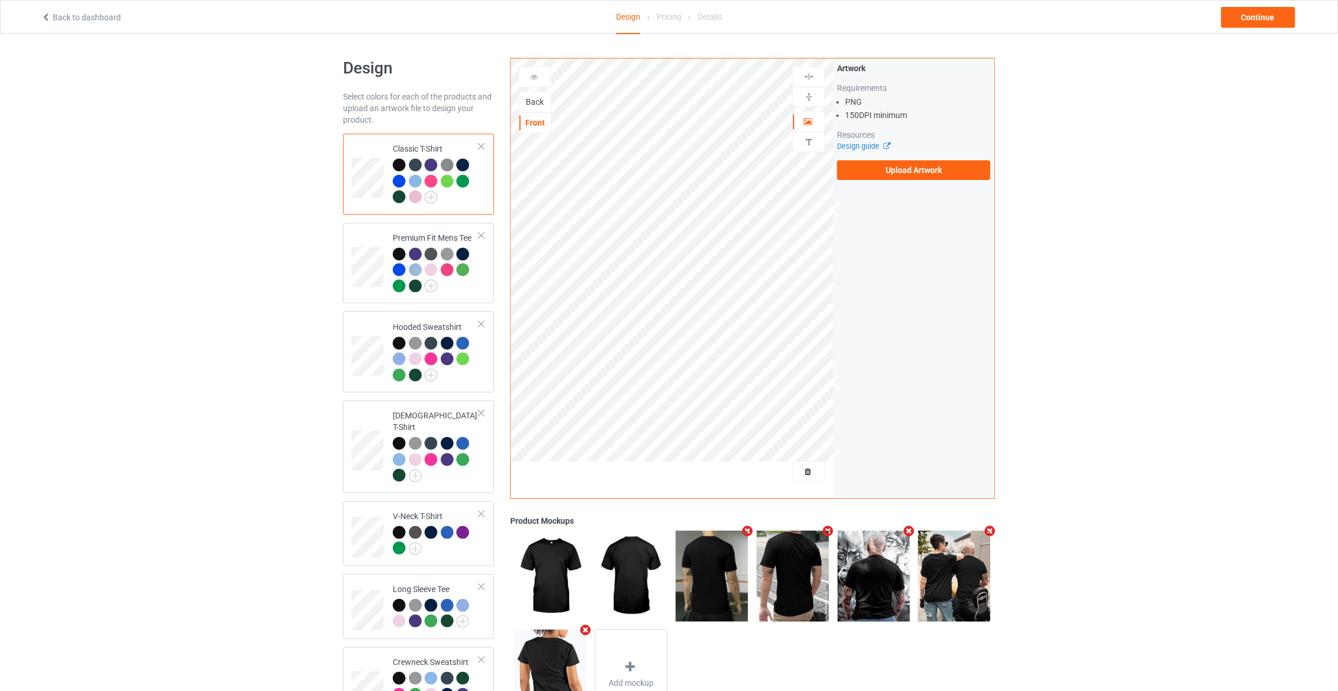
click at [535, 102] on div "Back" at bounding box center [534, 102] width 31 height 12
click at [894, 170] on label "Upload Artwork" at bounding box center [913, 170] width 153 height 20
click at [0, 0] on input "Upload Artwork" at bounding box center [0, 0] width 0 height 0
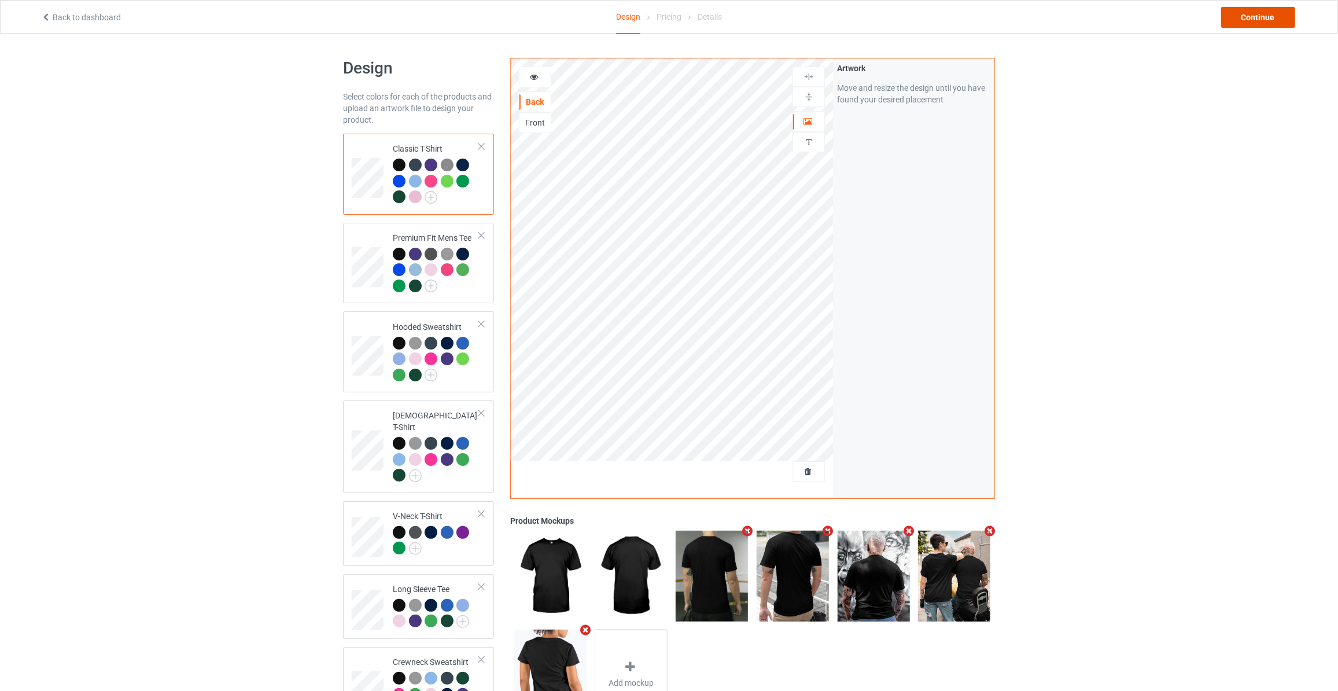
click at [1237, 18] on div "Continue" at bounding box center [1258, 17] width 74 height 21
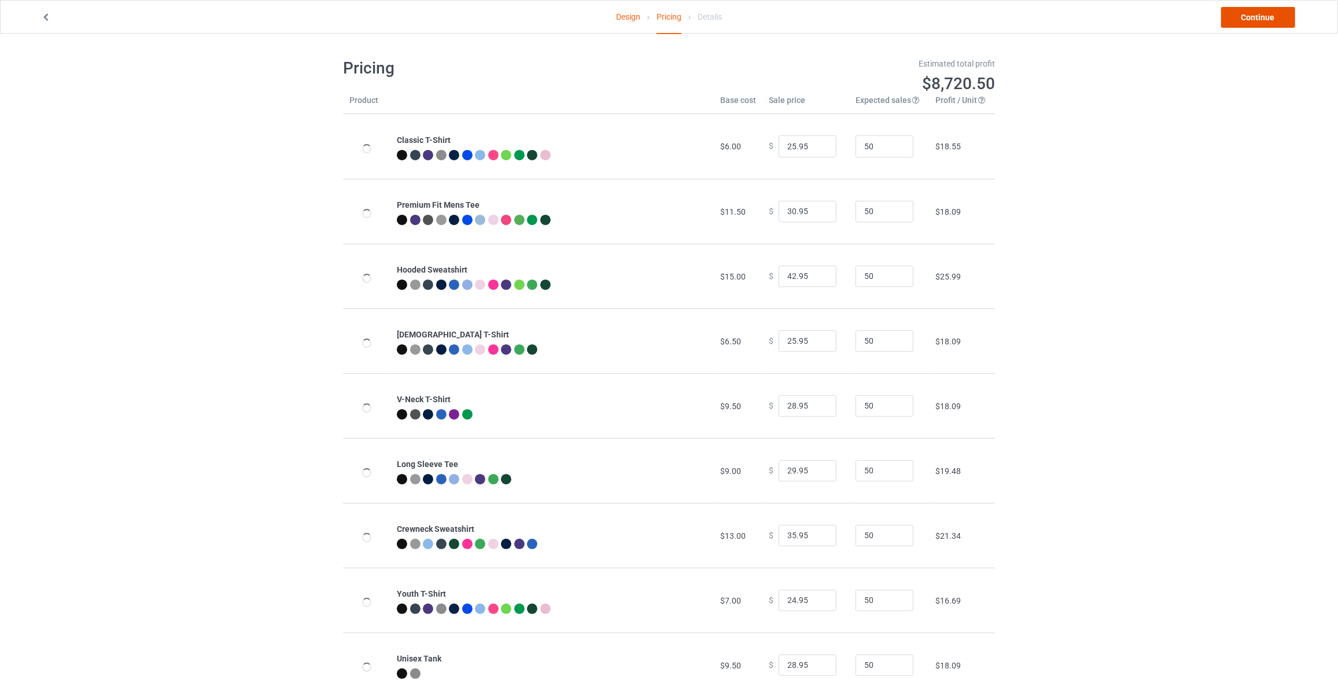
click at [1237, 18] on link "Continue" at bounding box center [1258, 17] width 74 height 21
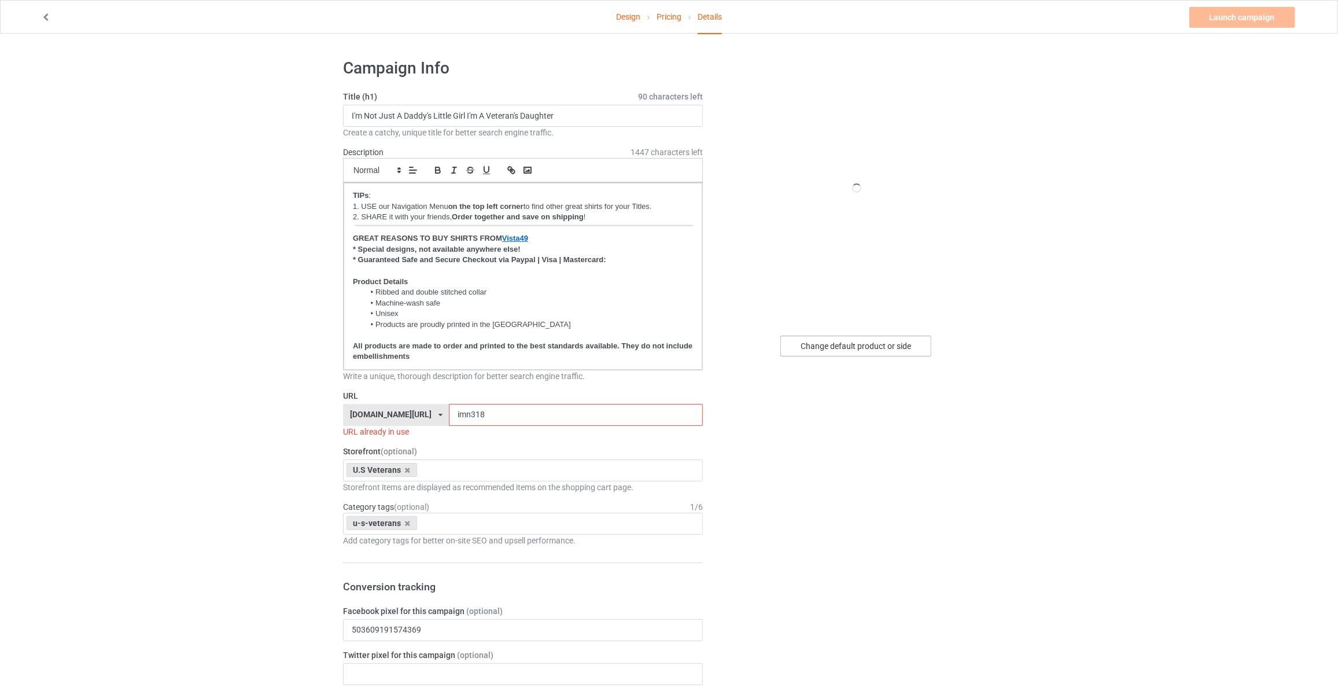
click at [821, 352] on div "Change default product or side" at bounding box center [855, 345] width 151 height 21
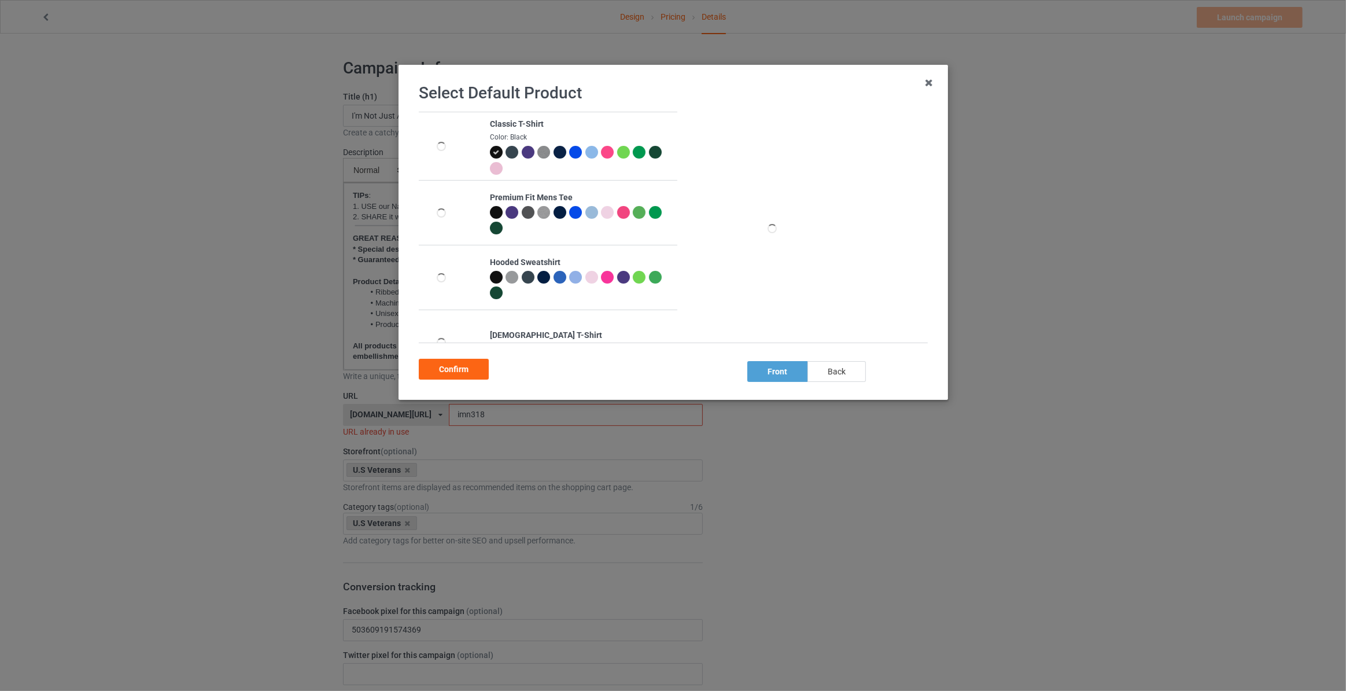
click at [834, 361] on div "back" at bounding box center [837, 371] width 58 height 21
click at [470, 369] on div "Confirm" at bounding box center [454, 369] width 70 height 21
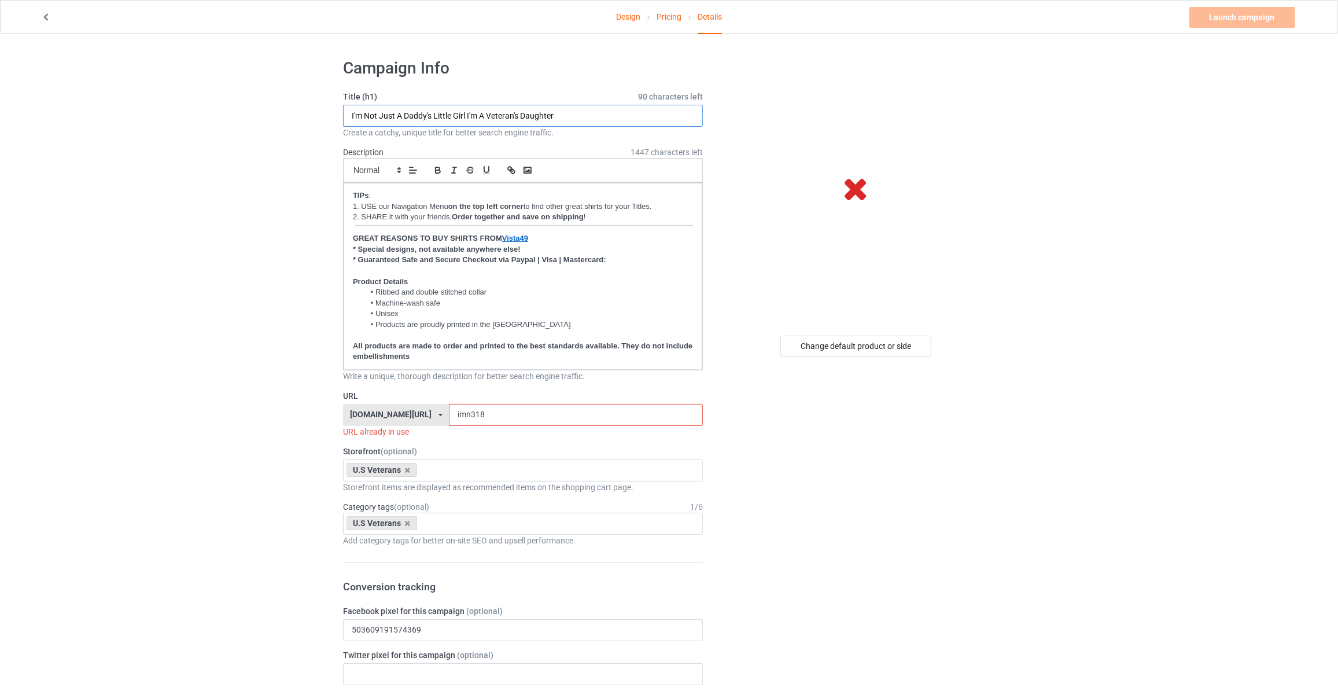
click at [480, 114] on input "I'm Not Just A Daddy's Little Girl I'm A Veteran's Daughter" at bounding box center [523, 116] width 360 height 22
paste input "'"
type input "I Wish They'd Bring Back The Draft"
drag, startPoint x: 393, startPoint y: 399, endPoint x: 131, endPoint y: 372, distance: 262.8
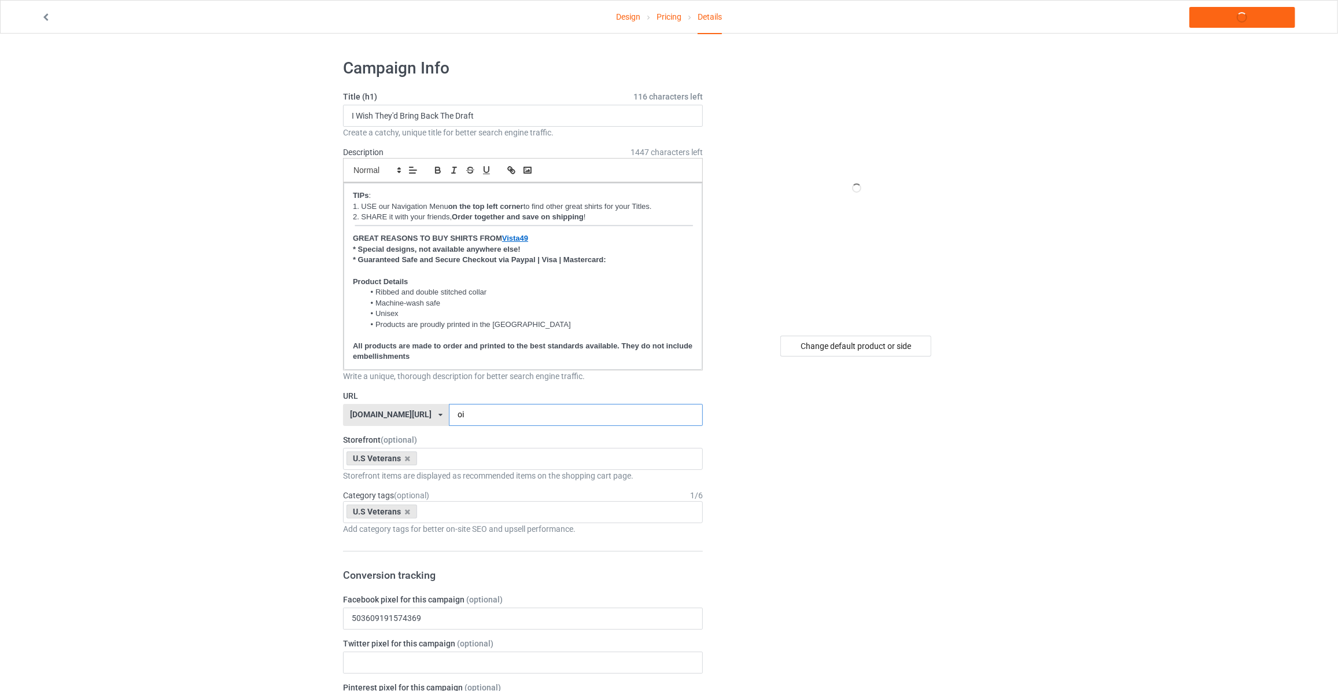
type input "o"
type input "iwi29"
click at [1233, 24] on link "Launch campaign" at bounding box center [1242, 17] width 106 height 21
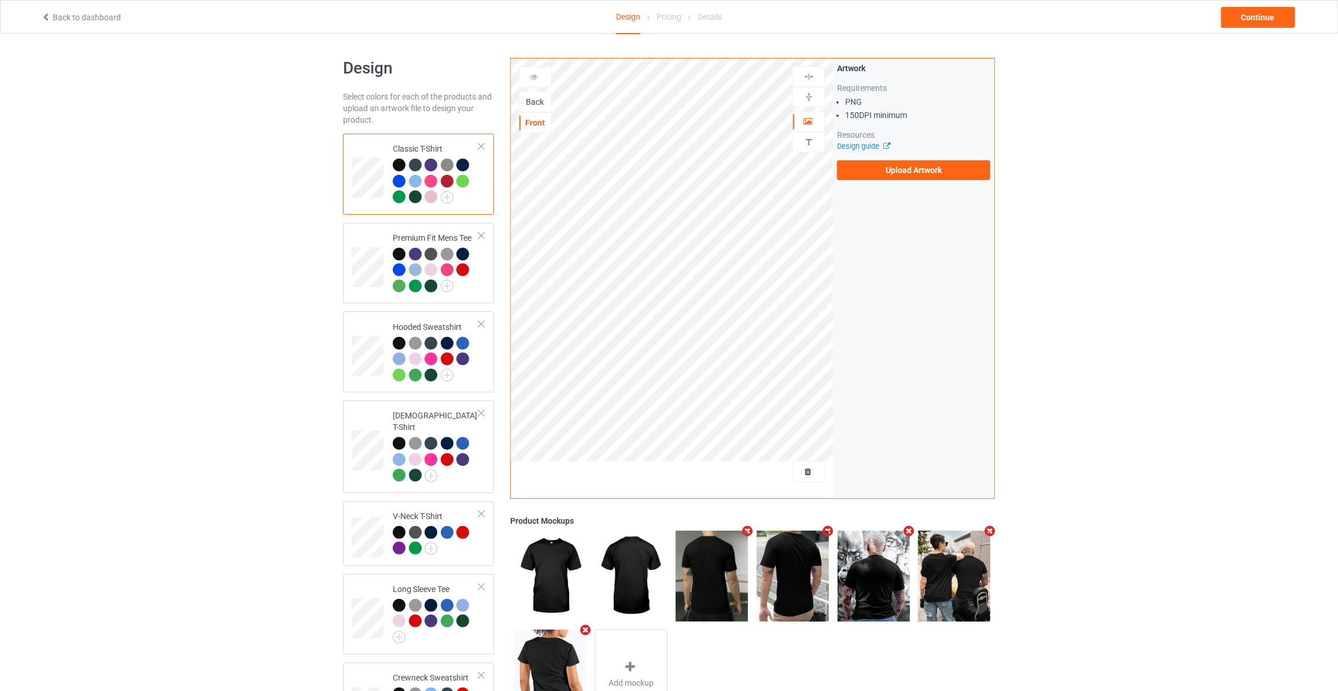
click at [536, 94] on div "Back" at bounding box center [535, 101] width 32 height 21
click at [534, 97] on div "Back" at bounding box center [534, 102] width 31 height 12
click at [891, 165] on label "Upload Artwork" at bounding box center [913, 170] width 153 height 20
click at [0, 0] on input "Upload Artwork" at bounding box center [0, 0] width 0 height 0
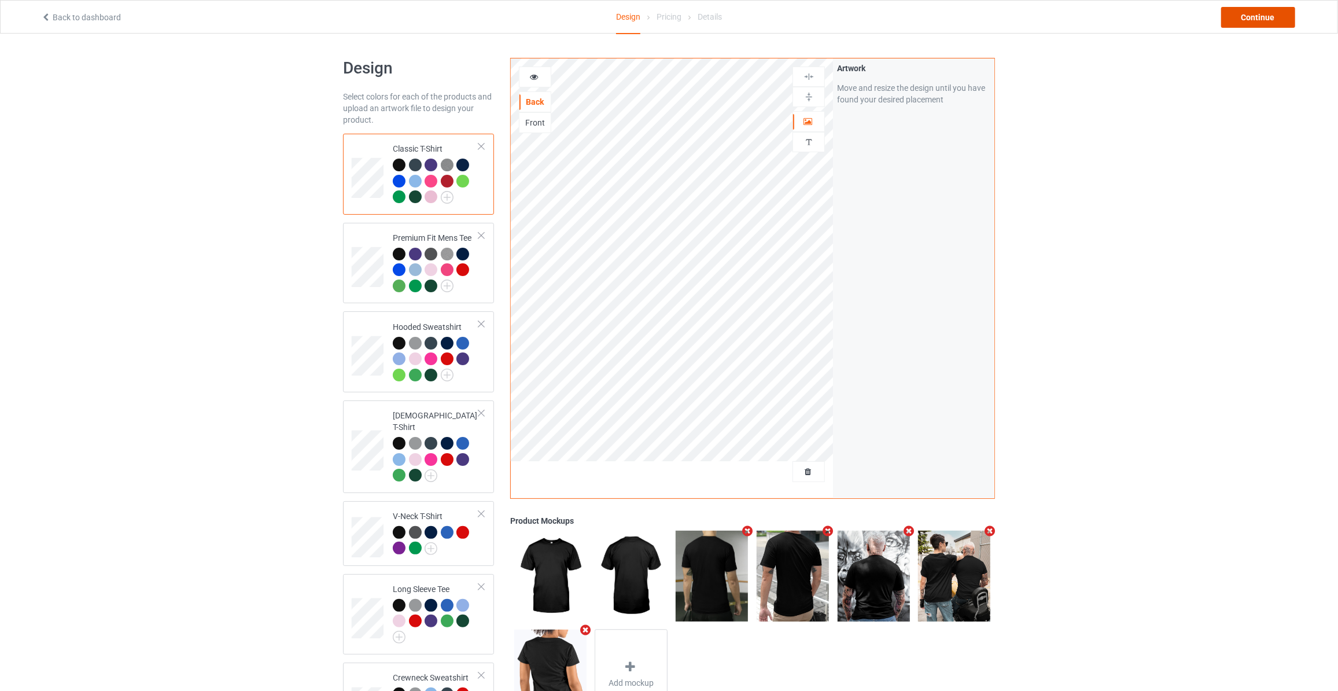
click at [1256, 24] on div "Continue" at bounding box center [1258, 17] width 74 height 21
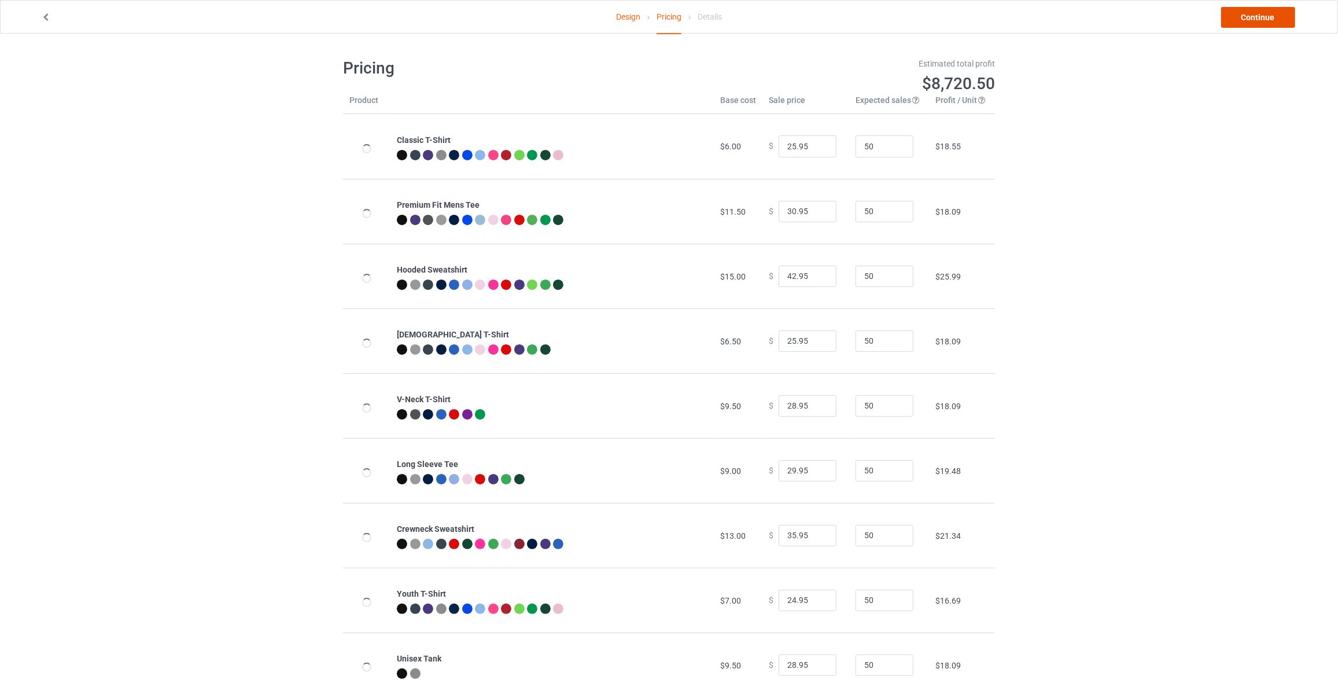
click at [1256, 24] on link "Continue" at bounding box center [1258, 17] width 74 height 21
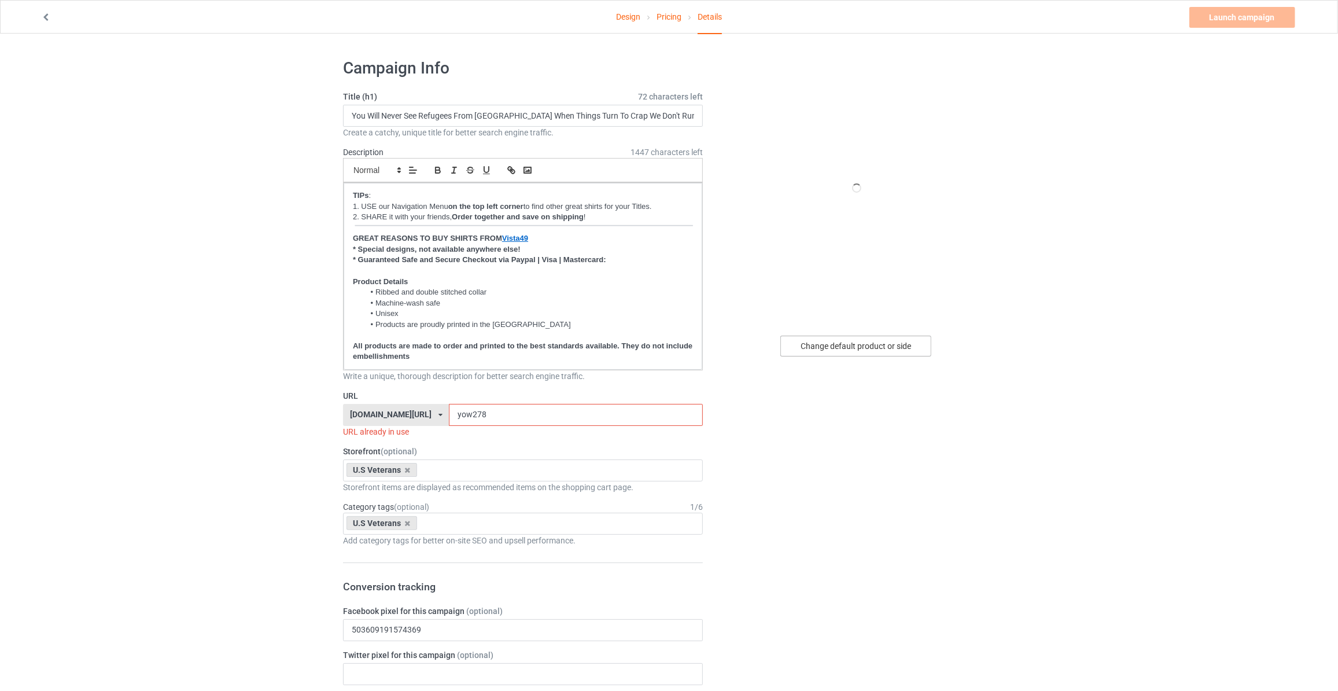
click at [832, 344] on div "Change default product or side" at bounding box center [855, 345] width 151 height 21
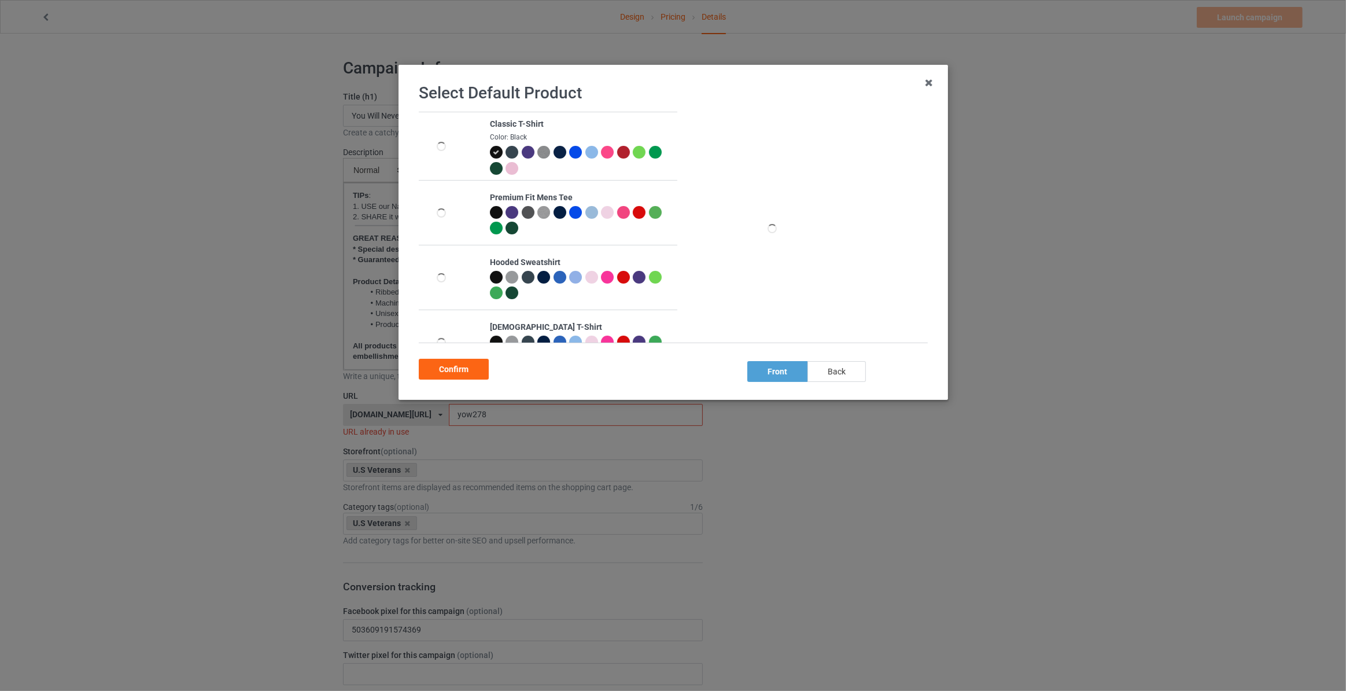
click at [860, 369] on div "back" at bounding box center [837, 371] width 58 height 21
click at [456, 371] on div "Confirm" at bounding box center [454, 369] width 70 height 21
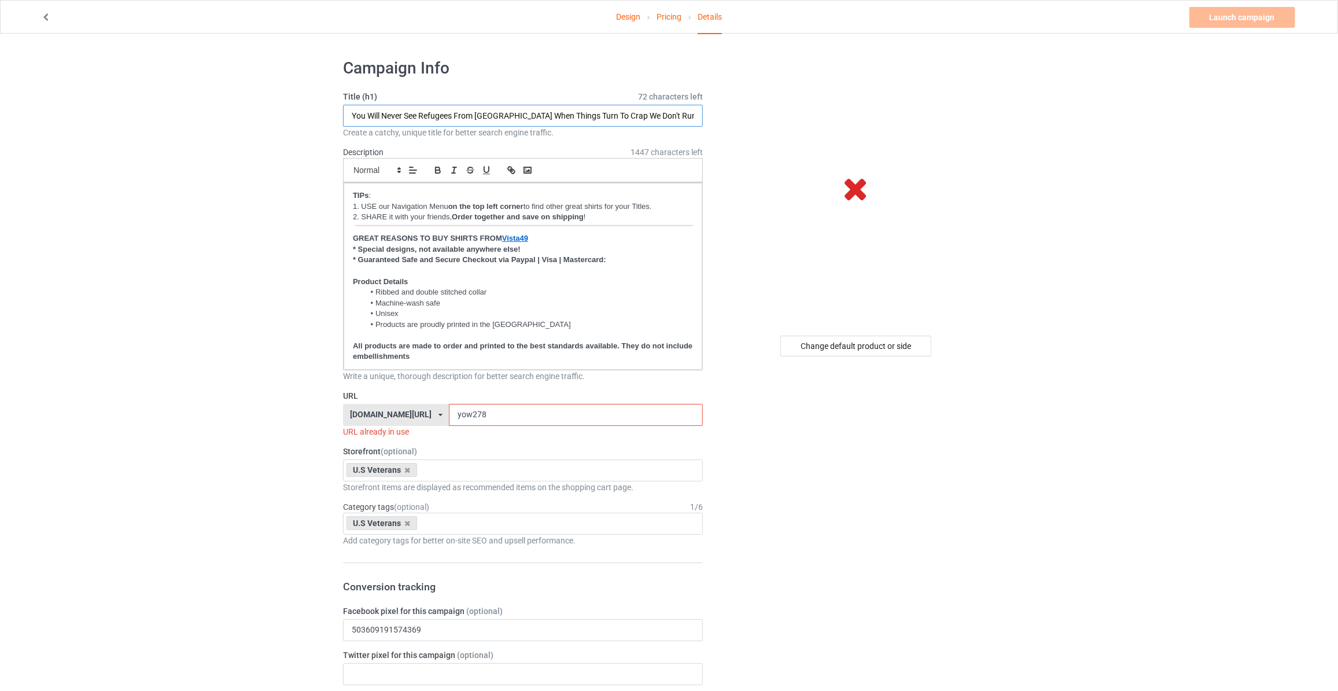
click at [437, 117] on input "You Will Never See Refugees From [GEOGRAPHIC_DATA] When Things Turn To Crap We …" at bounding box center [523, 116] width 360 height 22
paste input "I Was Once Willing To Give My Life For What This Country Stood For Now I'd Give…"
type input "I Was Once Willing To Give My Life For What This Country Stood For Now I'd Give…"
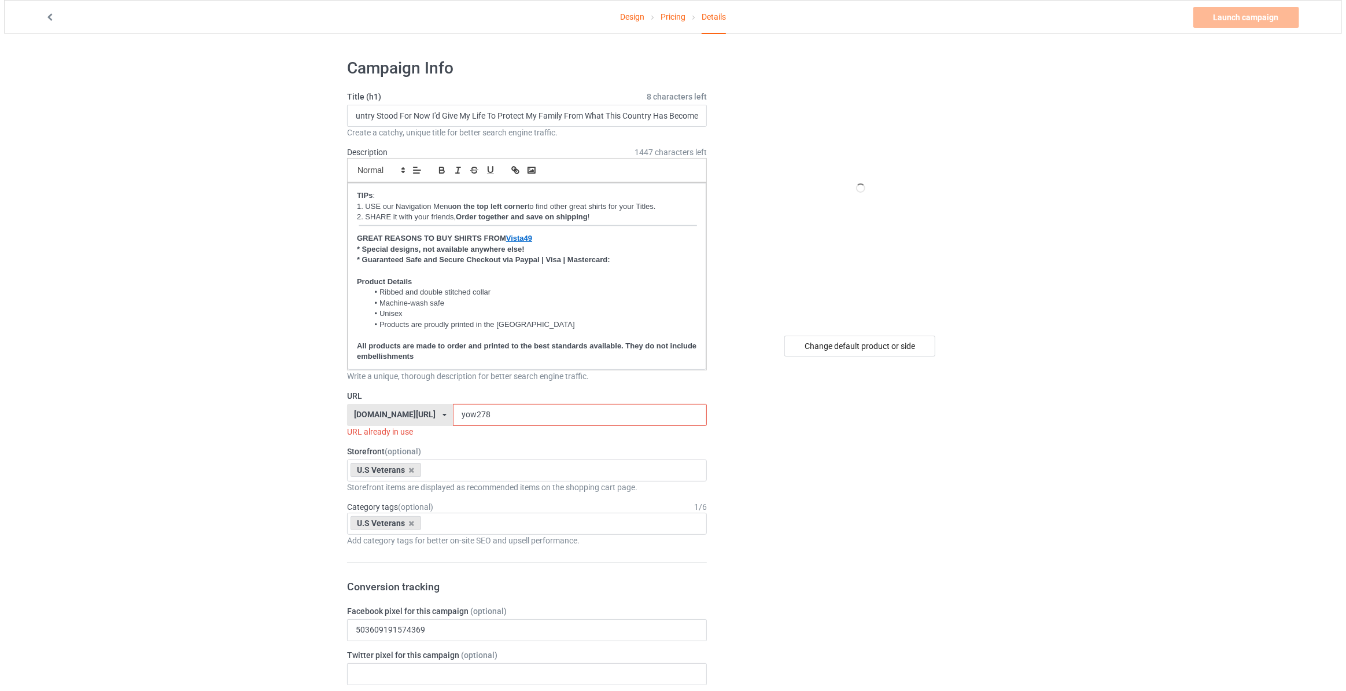
scroll to position [0, 0]
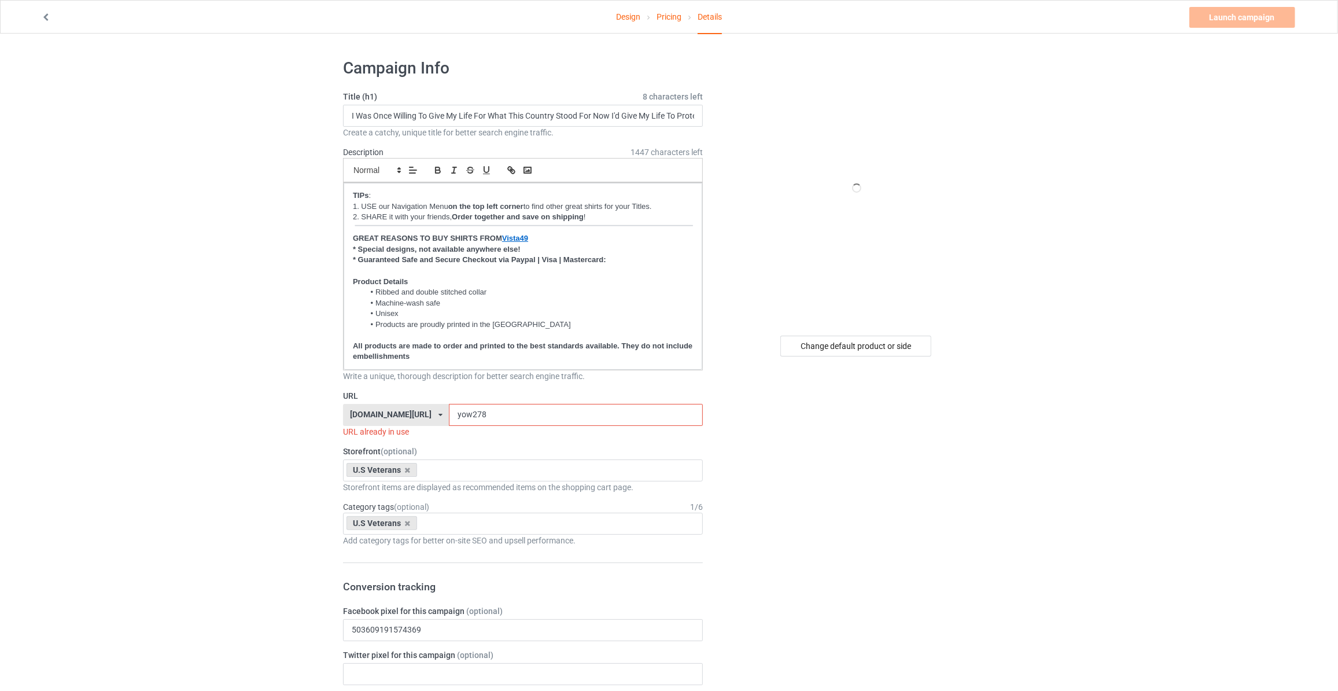
drag, startPoint x: 492, startPoint y: 407, endPoint x: 158, endPoint y: 385, distance: 333.9
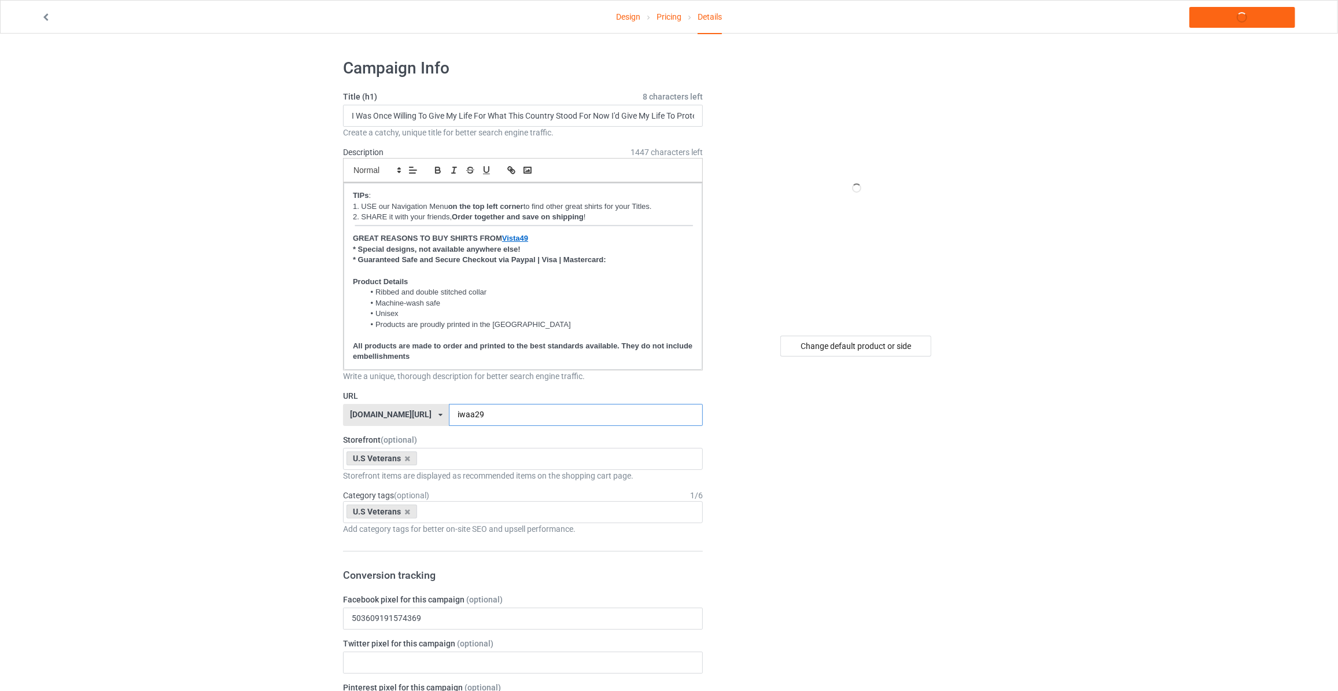
type input "iwaa29"
click at [1236, 21] on link "Launch campaign" at bounding box center [1242, 17] width 106 height 21
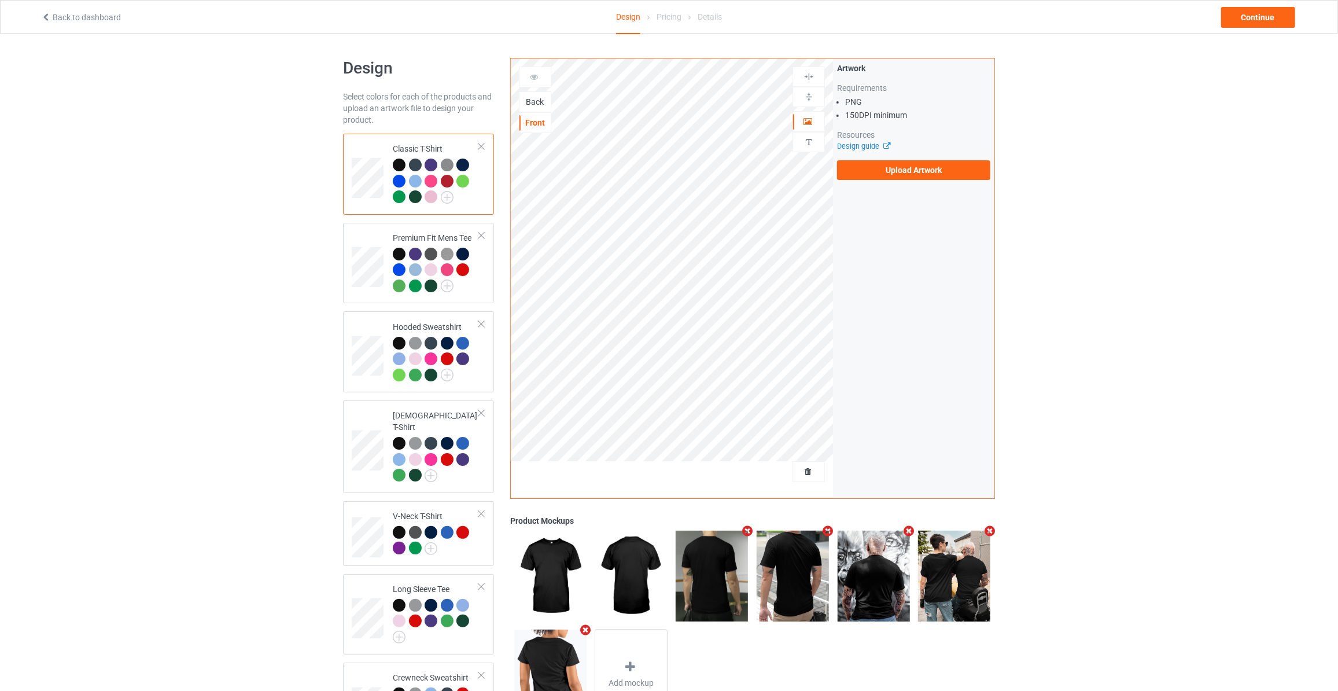
click at [534, 100] on div "Back" at bounding box center [534, 102] width 31 height 12
click at [876, 168] on label "Upload Artwork" at bounding box center [913, 170] width 153 height 20
click at [0, 0] on input "Upload Artwork" at bounding box center [0, 0] width 0 height 0
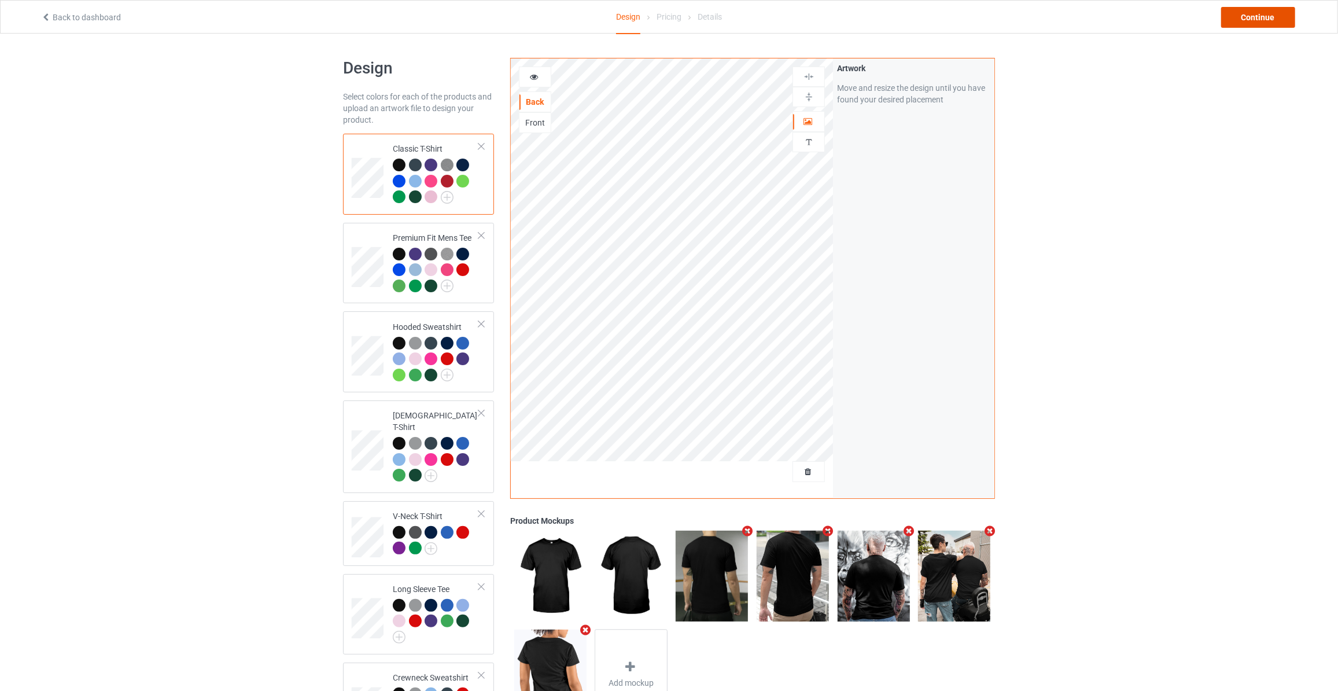
click at [1262, 11] on div "Continue" at bounding box center [1258, 17] width 74 height 21
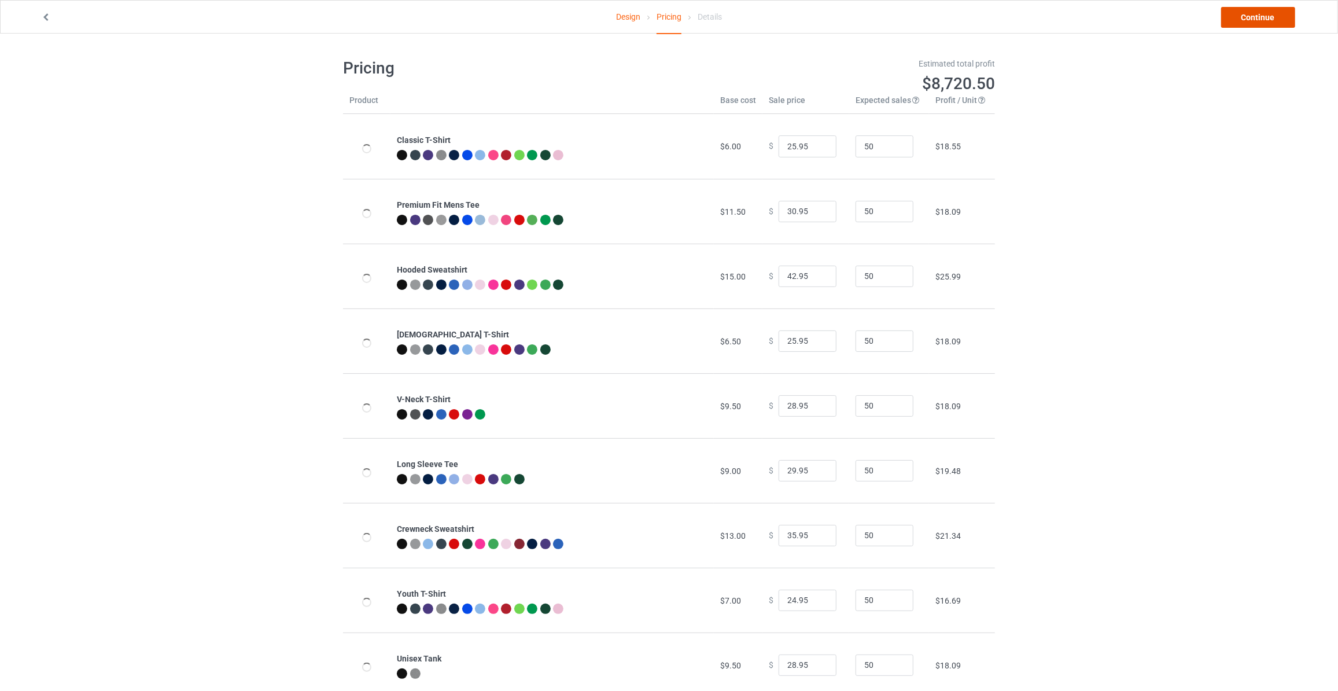
click at [1262, 11] on link "Continue" at bounding box center [1258, 17] width 74 height 21
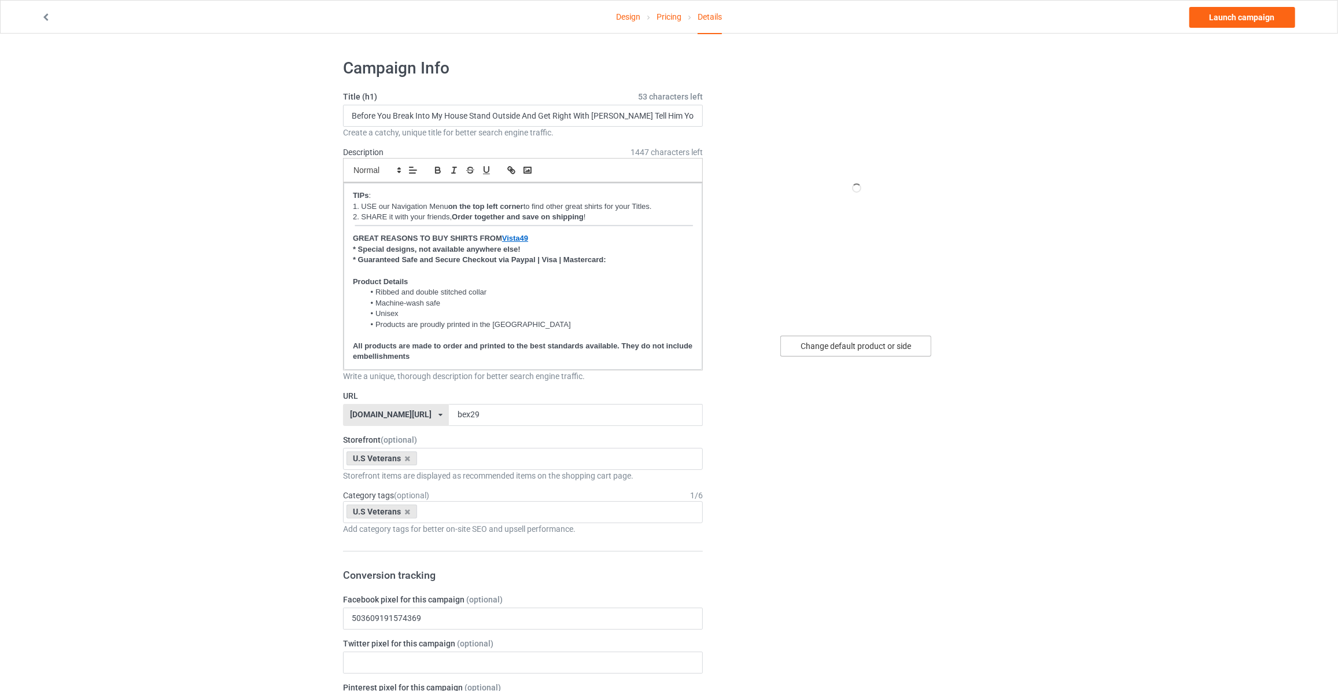
click at [871, 349] on div "Change default product or side" at bounding box center [855, 345] width 151 height 21
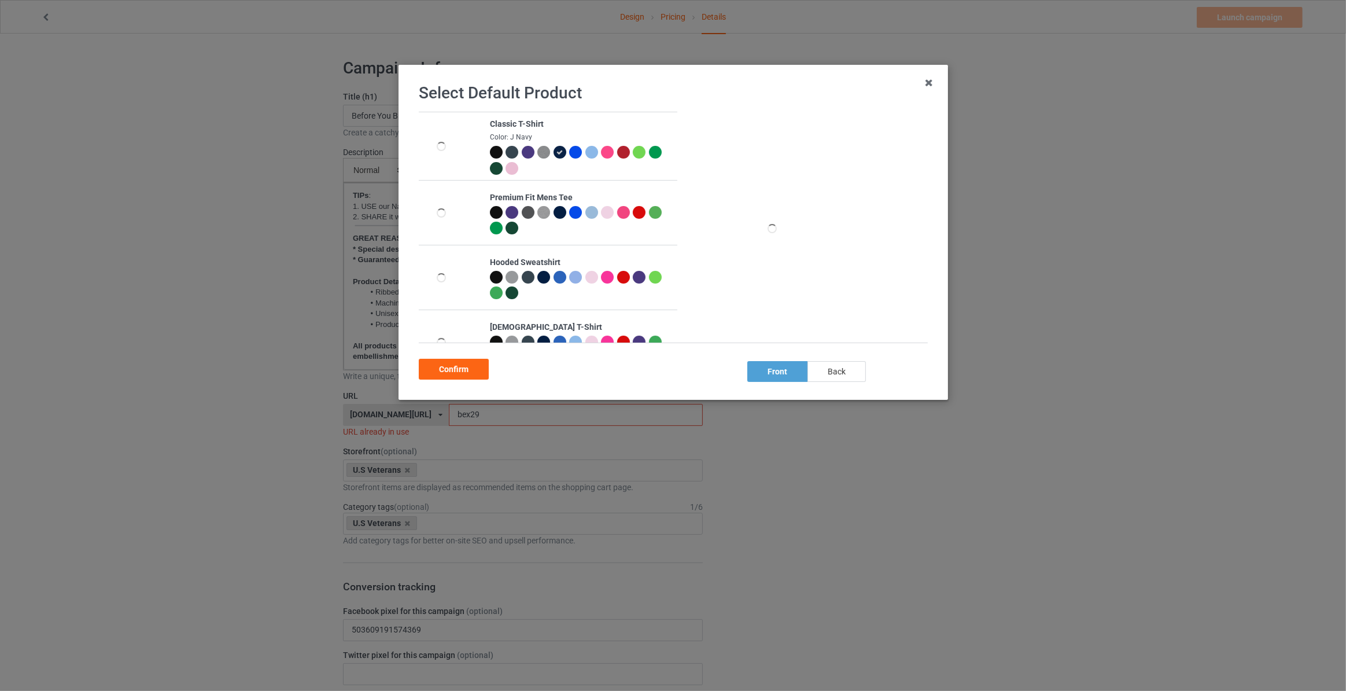
click at [840, 373] on div "back" at bounding box center [837, 371] width 58 height 21
click at [456, 371] on div "Confirm" at bounding box center [454, 369] width 70 height 21
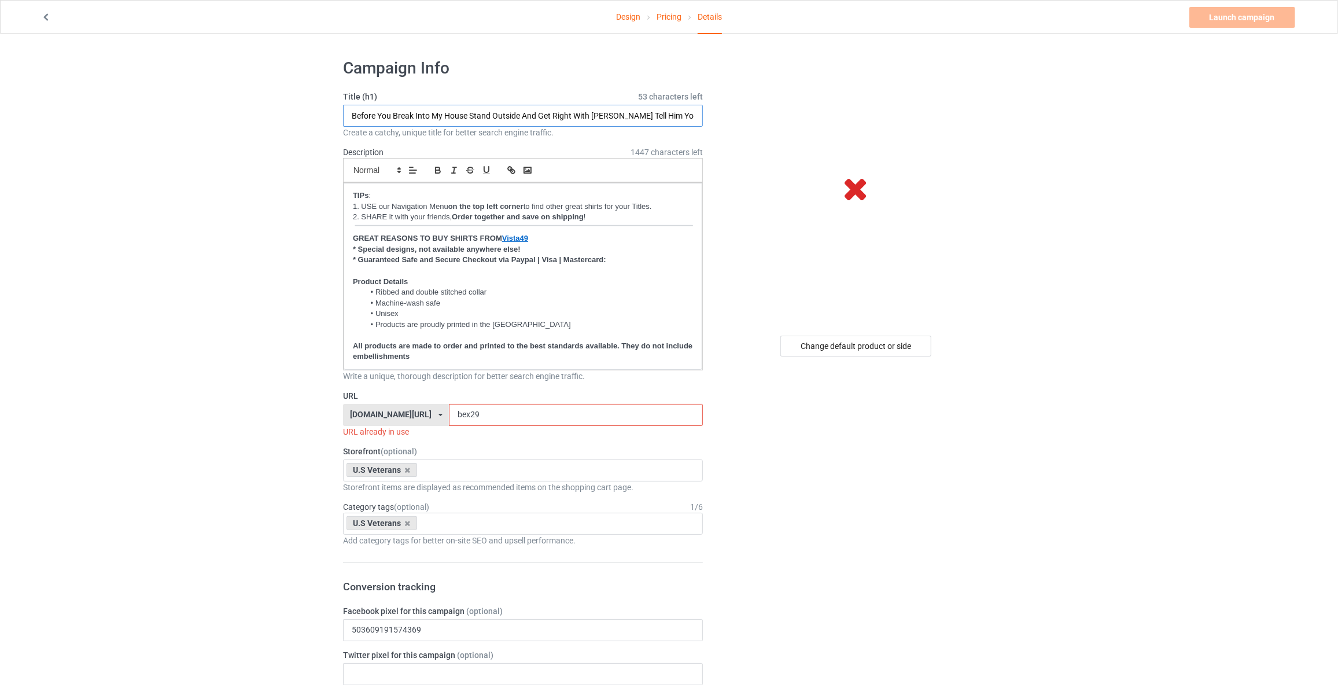
click at [515, 106] on input "Before You Break Into My House Stand Outside And Get Right With Jesus Tell Him …" at bounding box center [523, 116] width 360 height 22
type input "The Problem Is Not Guns"
drag, startPoint x: 477, startPoint y: 405, endPoint x: 197, endPoint y: 405, distance: 280.0
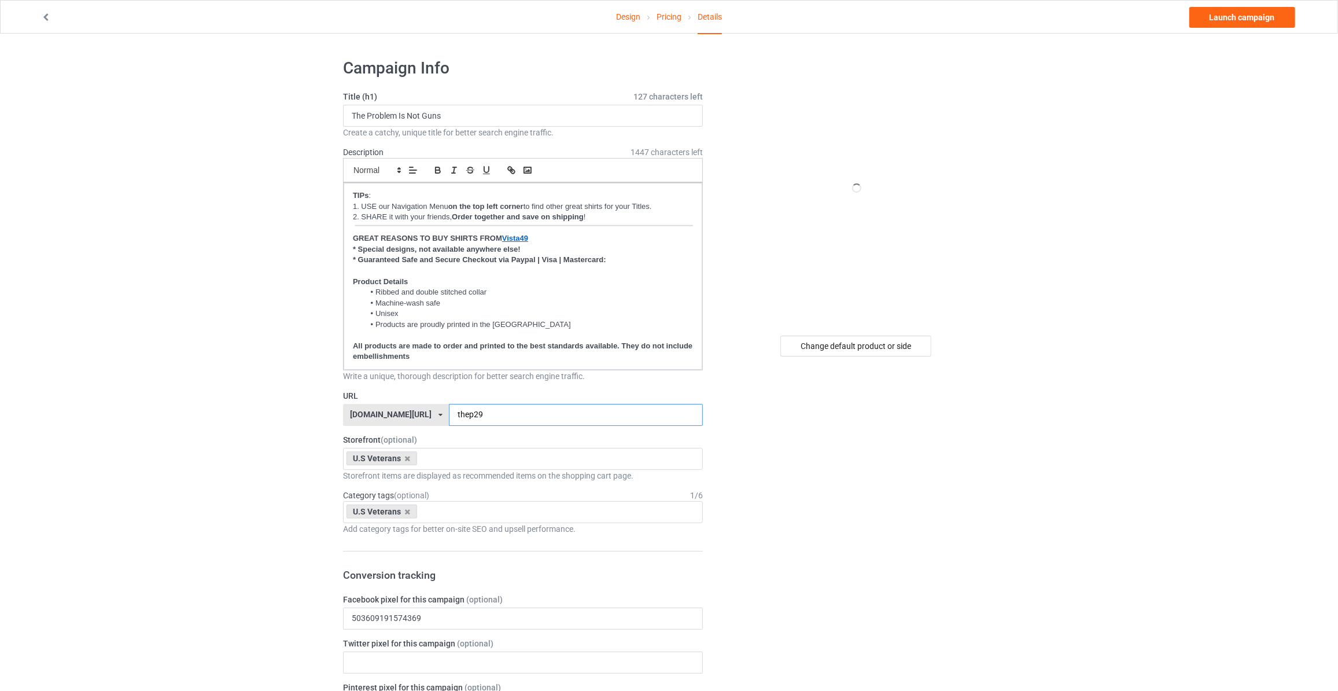
type input "thep29"
click at [1240, 17] on link "Launch campaign" at bounding box center [1242, 17] width 106 height 21
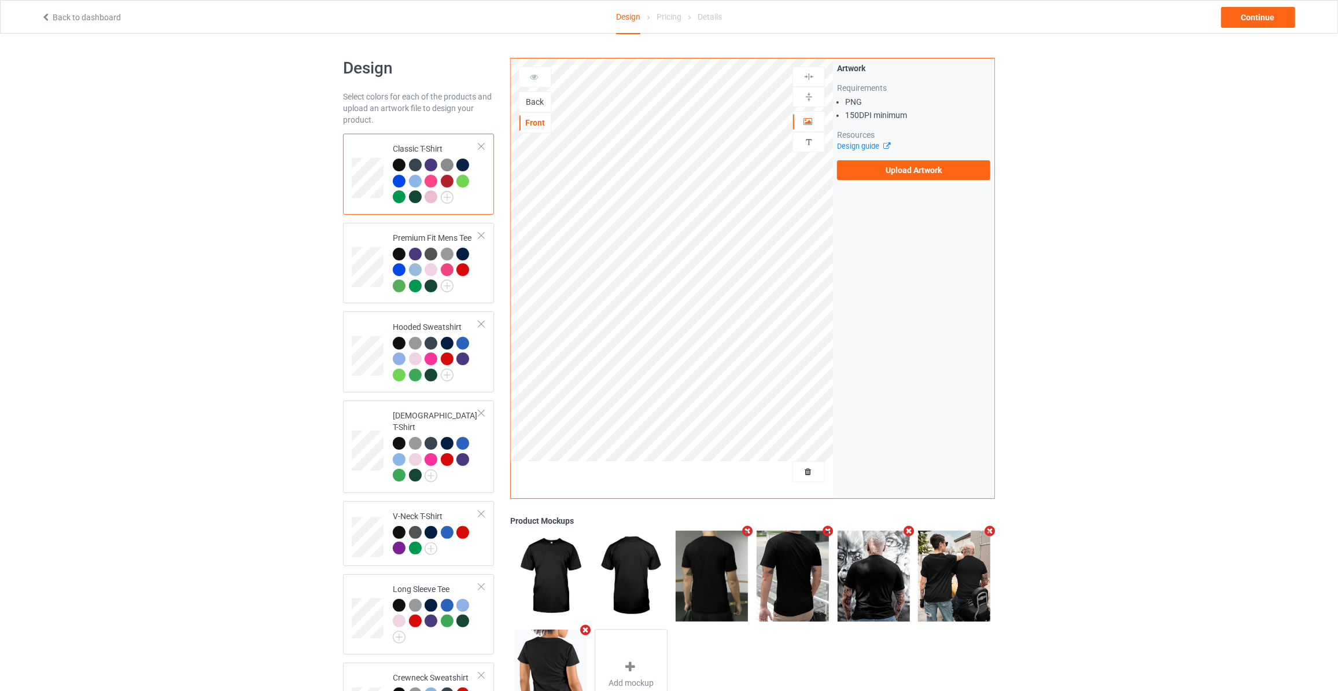
click at [535, 101] on div "Back" at bounding box center [534, 102] width 31 height 12
click at [938, 165] on label "Upload Artwork" at bounding box center [913, 170] width 153 height 20
click at [0, 0] on input "Upload Artwork" at bounding box center [0, 0] width 0 height 0
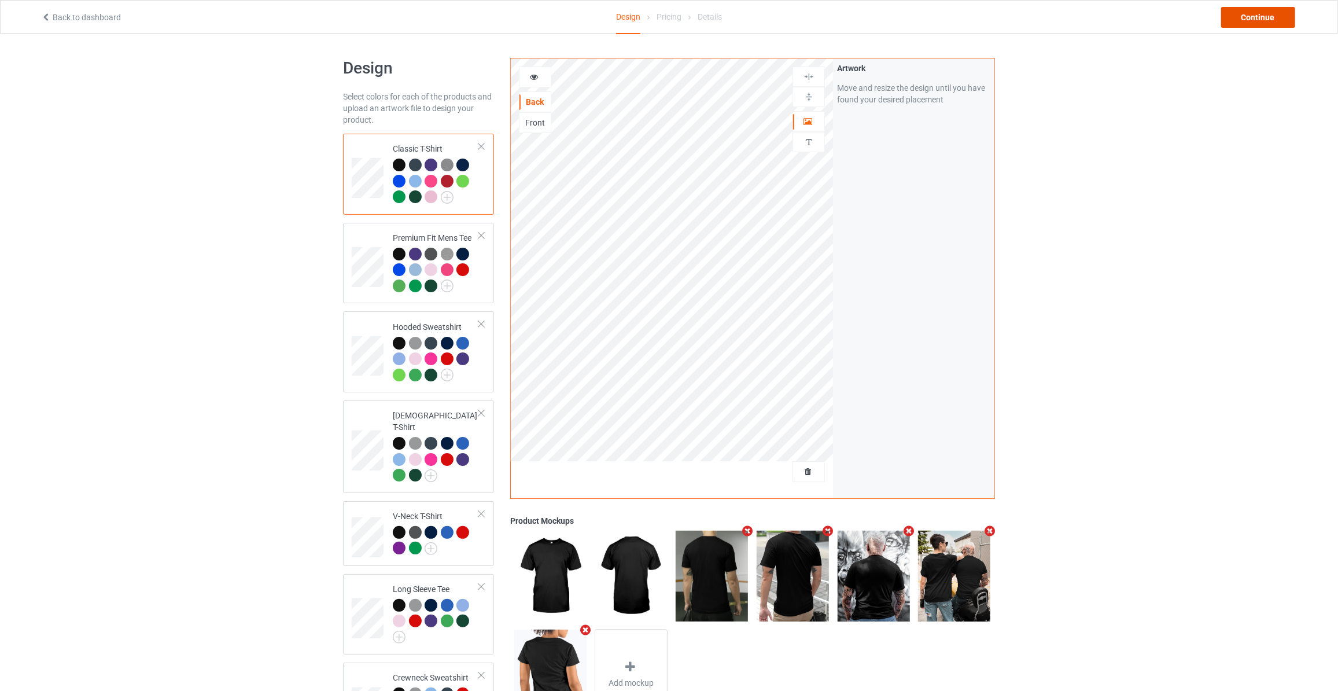
click at [1253, 26] on div "Continue" at bounding box center [1258, 17] width 74 height 21
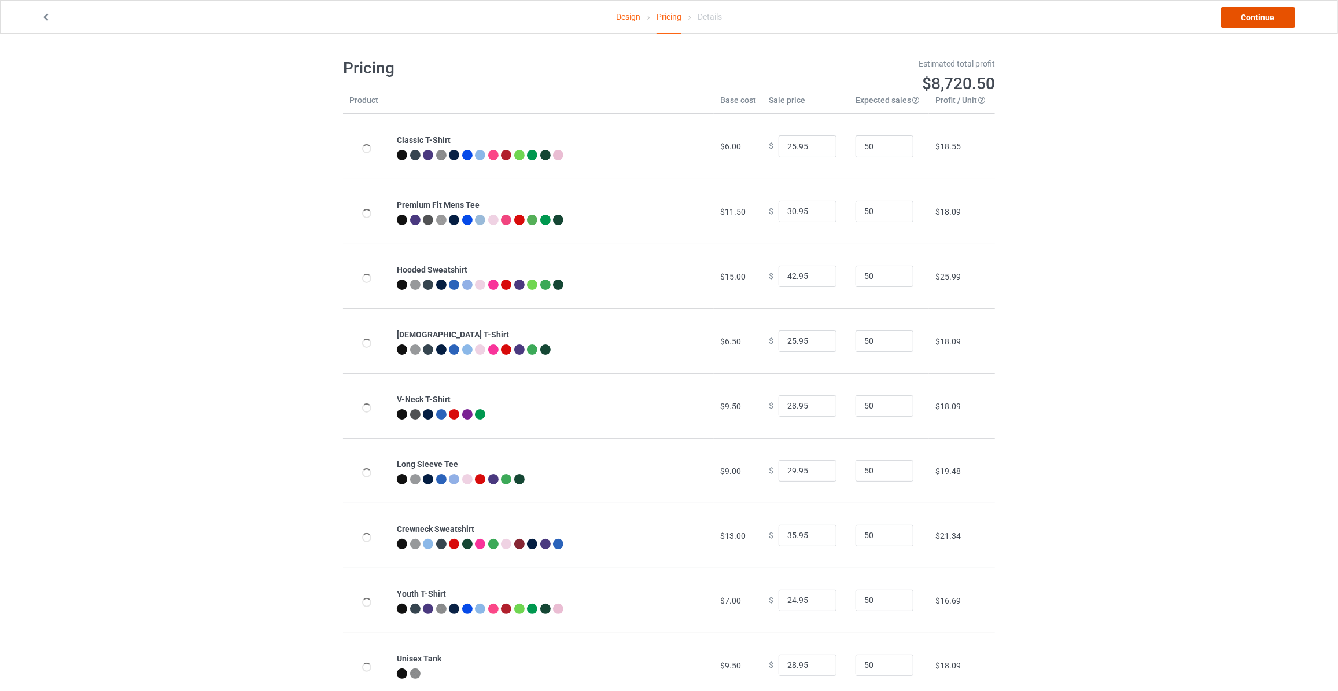
click at [1253, 26] on link "Continue" at bounding box center [1258, 17] width 74 height 21
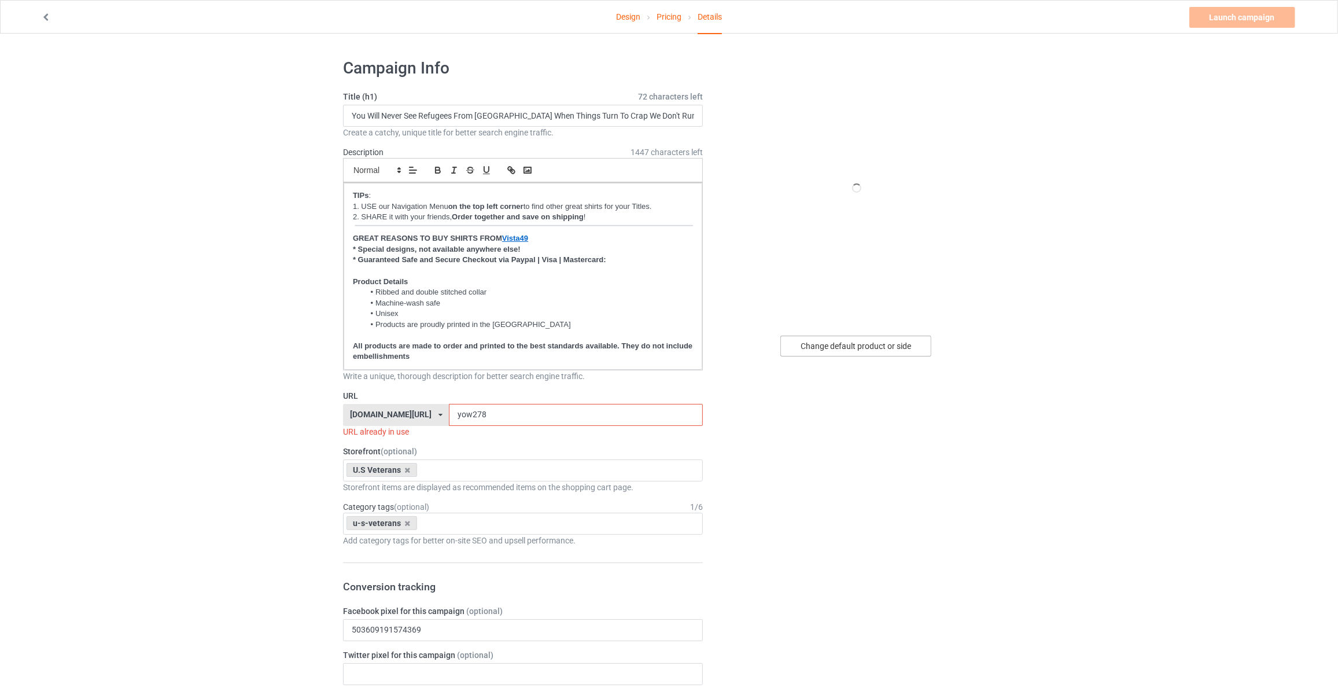
click at [865, 340] on div "Change default product or side" at bounding box center [855, 345] width 151 height 21
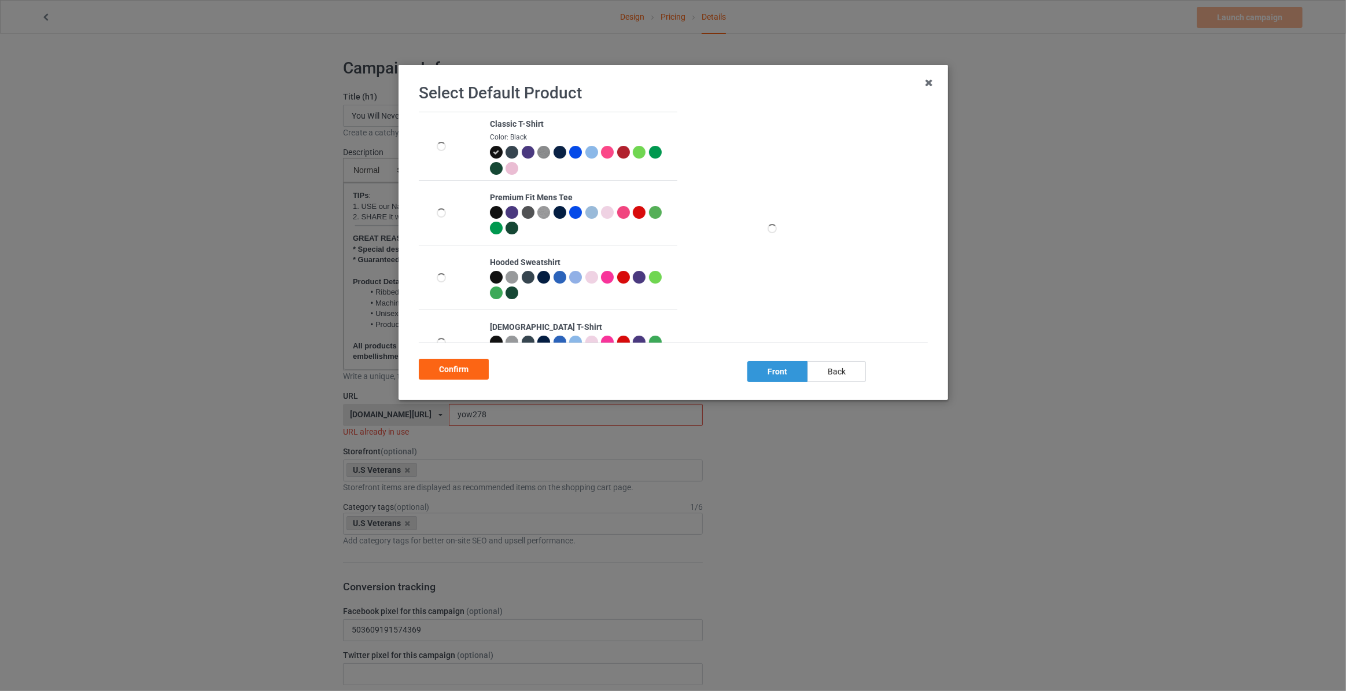
click at [845, 371] on div "back" at bounding box center [837, 371] width 58 height 21
click at [437, 366] on div "Confirm" at bounding box center [454, 369] width 70 height 21
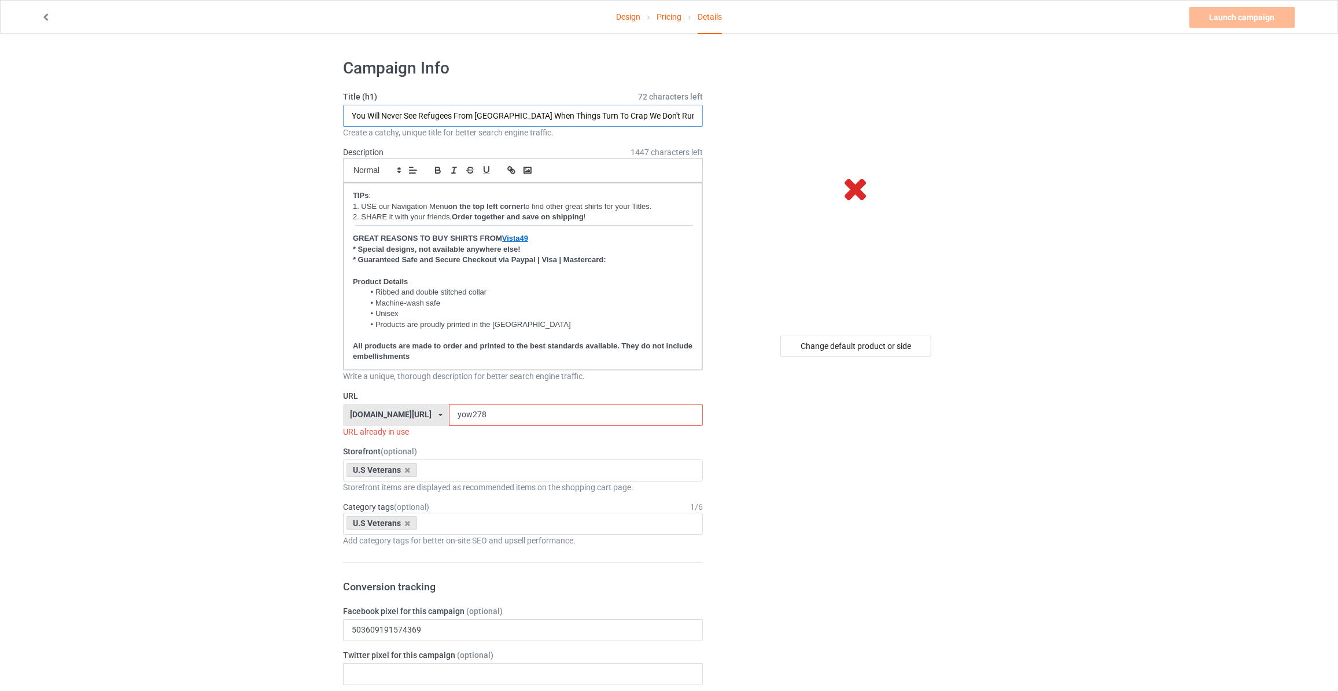
click at [405, 123] on input "You Will Never See Refugees From [GEOGRAPHIC_DATA] When Things Turn To Crap We …" at bounding box center [523, 116] width 360 height 22
type input "Why Should I Apologize For The Monster I've Become No One Ever Apologized For M…"
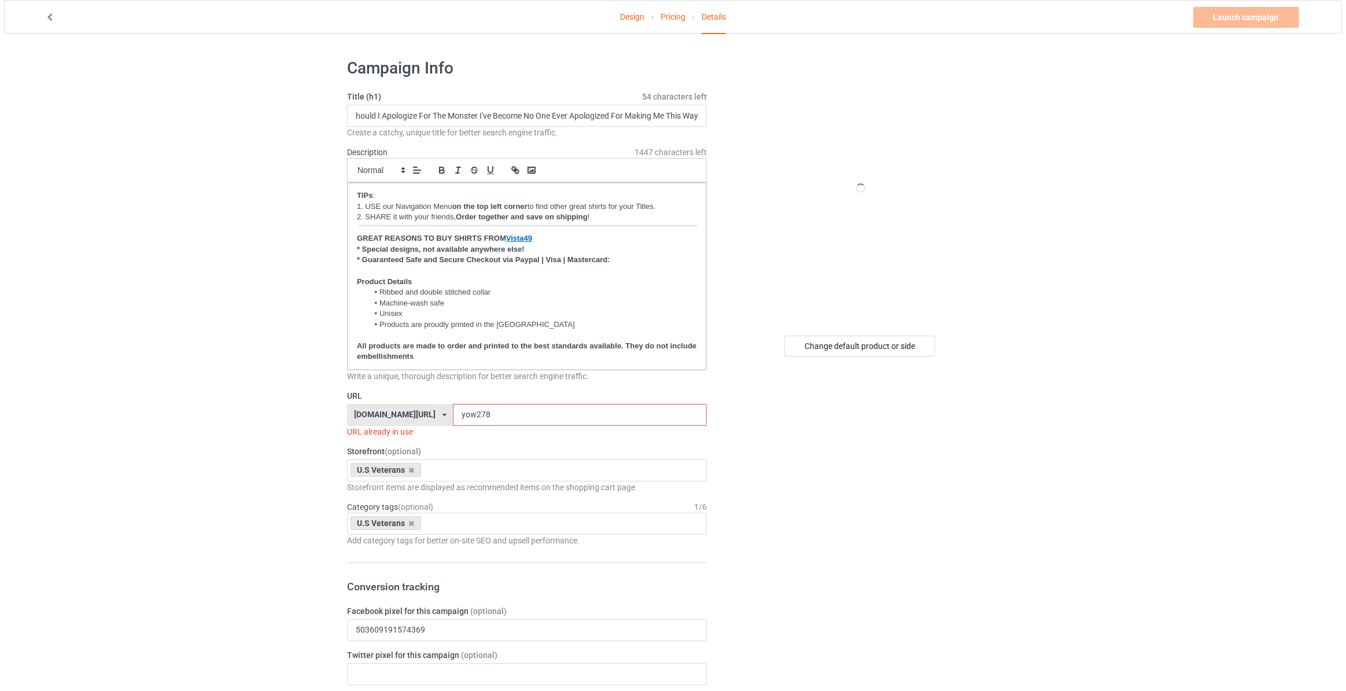
scroll to position [0, 0]
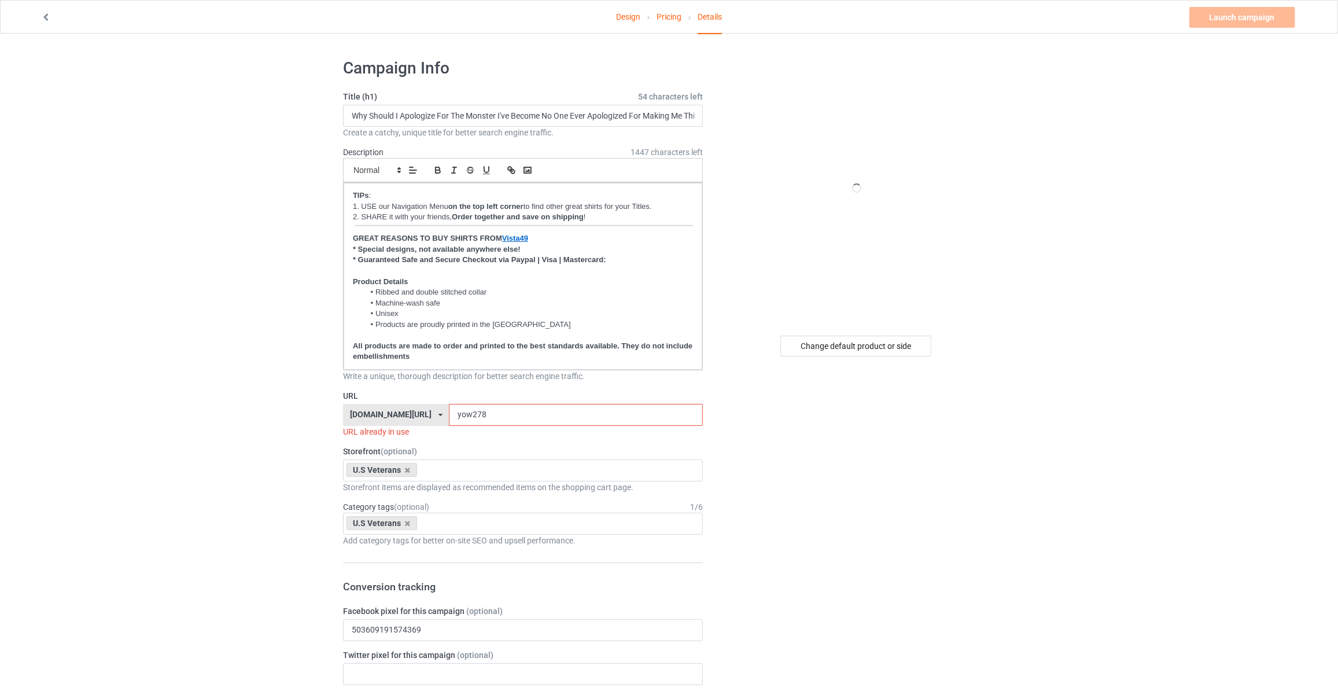
drag, startPoint x: 478, startPoint y: 414, endPoint x: 245, endPoint y: 404, distance: 233.3
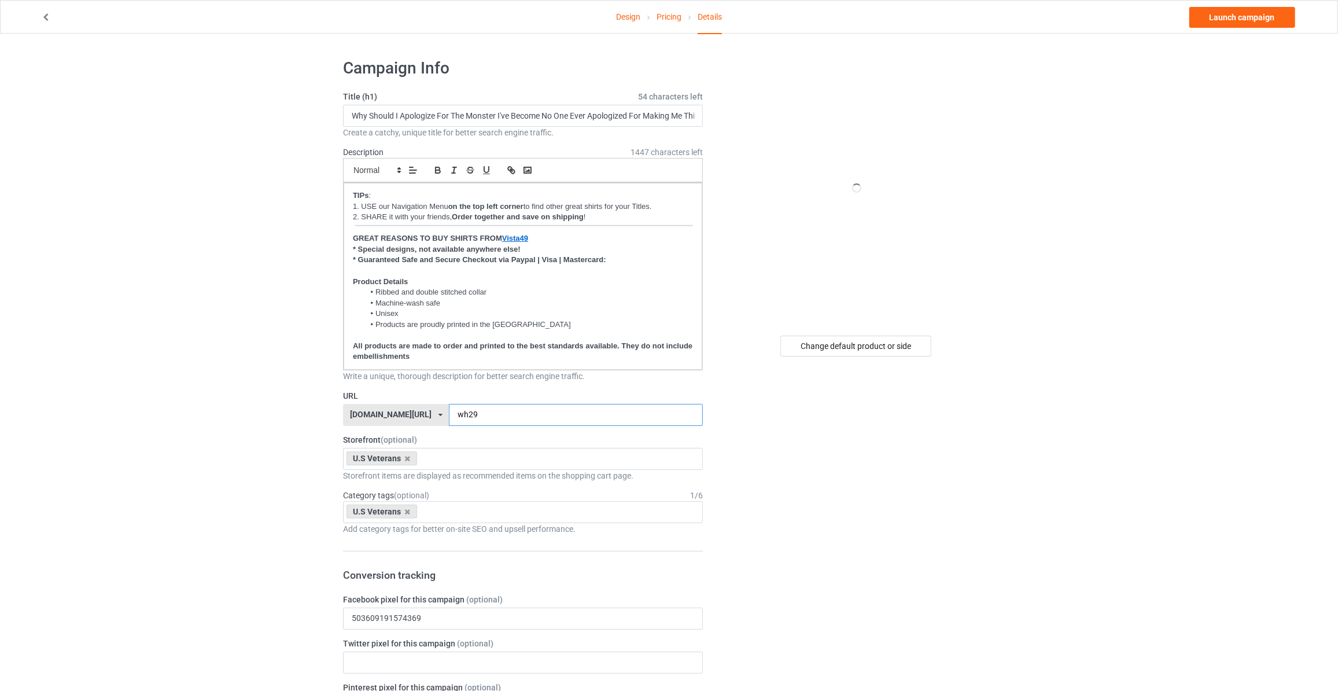
type input "wh29"
click at [1238, 18] on link "Launch campaign" at bounding box center [1242, 17] width 106 height 21
